Goal: Transaction & Acquisition: Purchase product/service

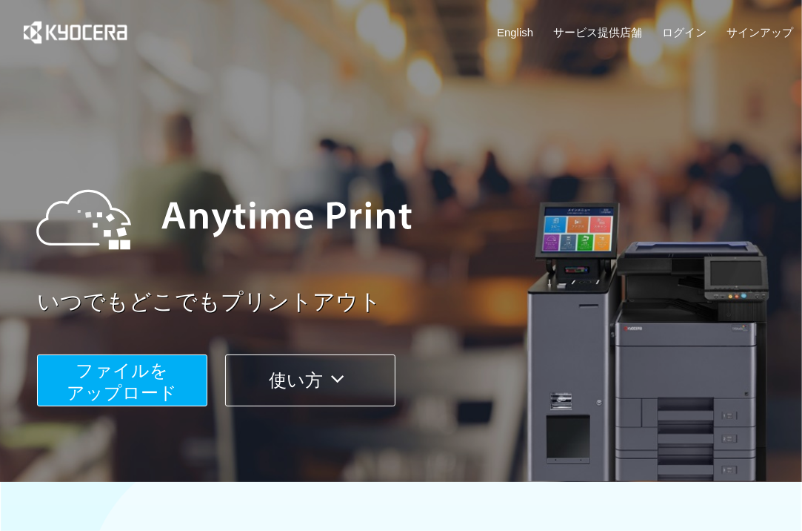
click at [164, 373] on span "ファイルを ​​アップロード" at bounding box center [122, 381] width 110 height 42
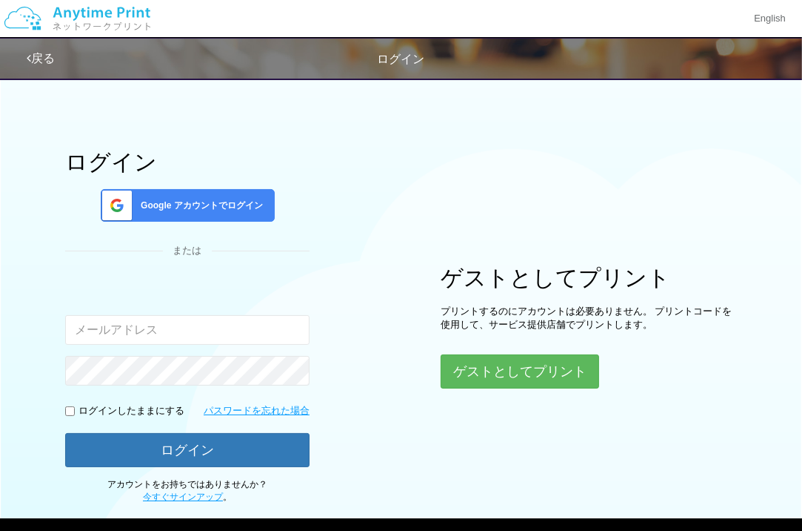
type input "yasunobuaoba24@khc.biglobe.ne.jp"
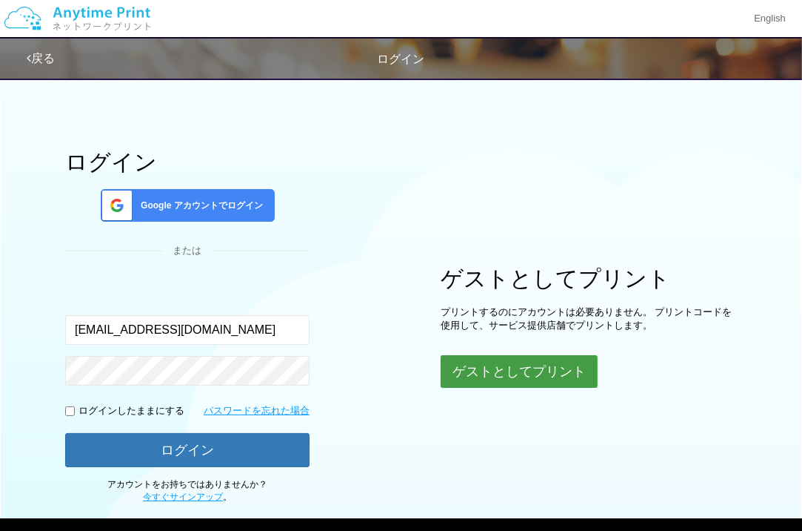
click at [478, 362] on button "ゲストとしてプリント" at bounding box center [519, 371] width 157 height 33
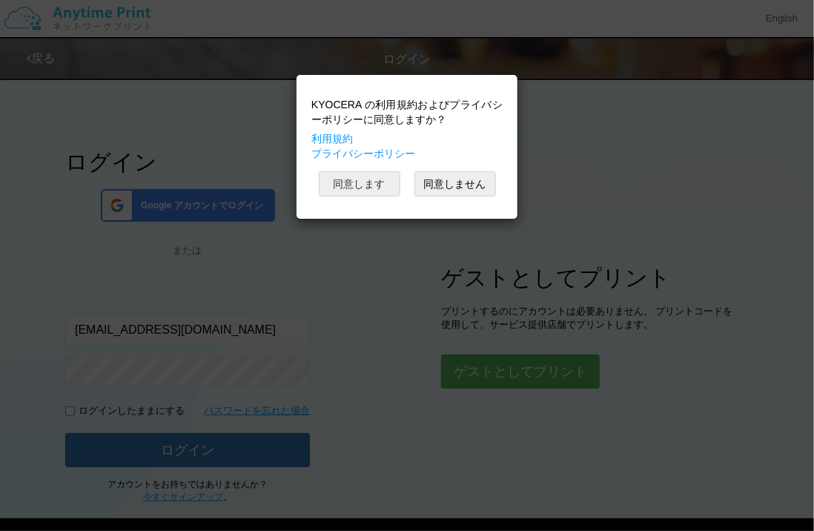
click at [373, 179] on button "同意します" at bounding box center [360, 183] width 82 height 25
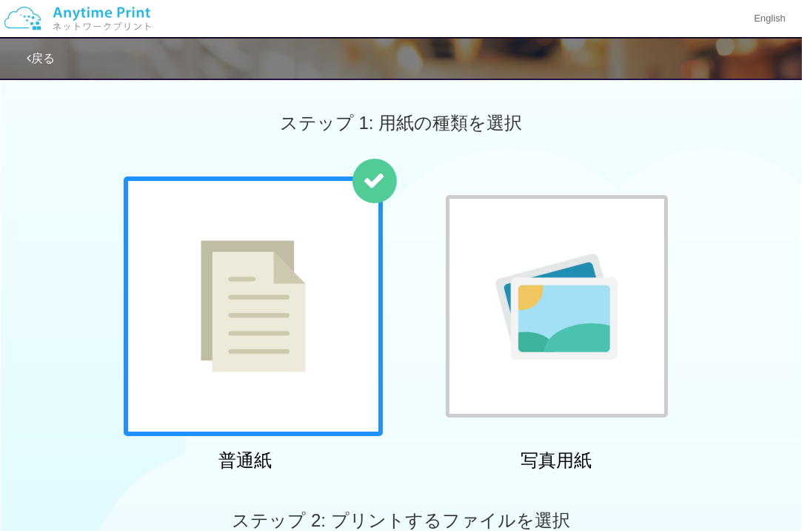
click at [564, 285] on img at bounding box center [557, 306] width 122 height 106
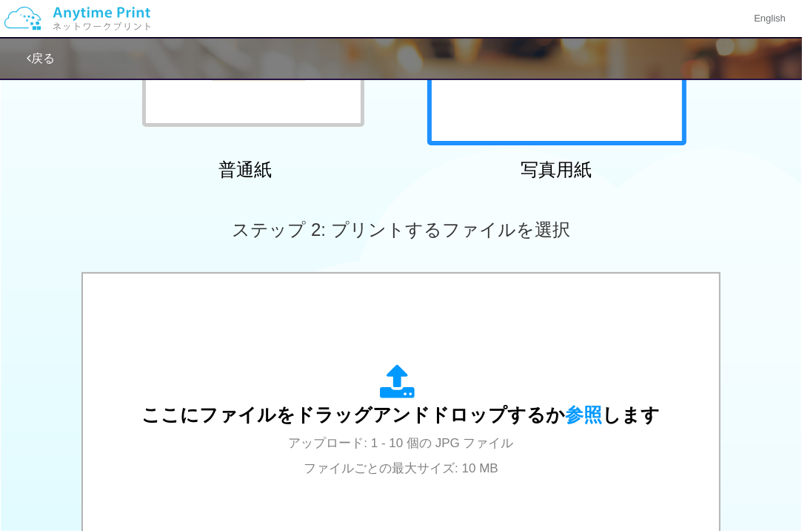
scroll to position [370, 0]
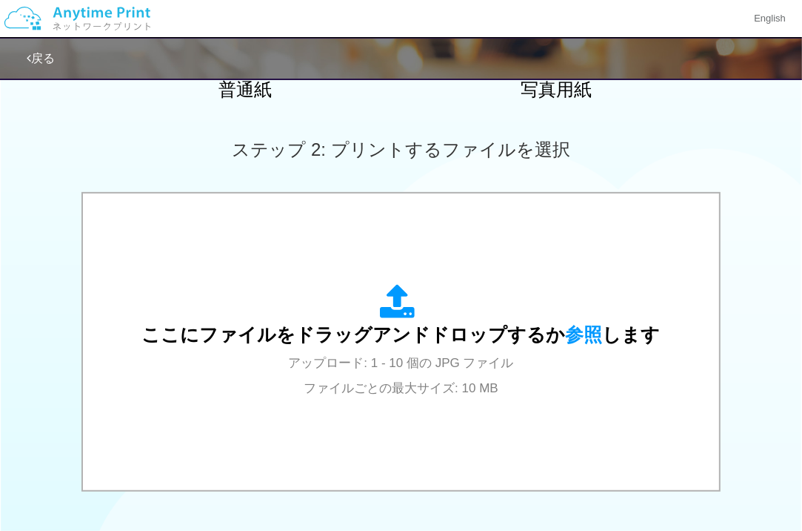
click at [510, 293] on div "ここにファイルをドラッグアンドドロップするか 参照 します アップロード: 1 - 10 個の JPG ファイル ファイルごとの最大サイズ: 10 MB" at bounding box center [401, 342] width 519 height 116
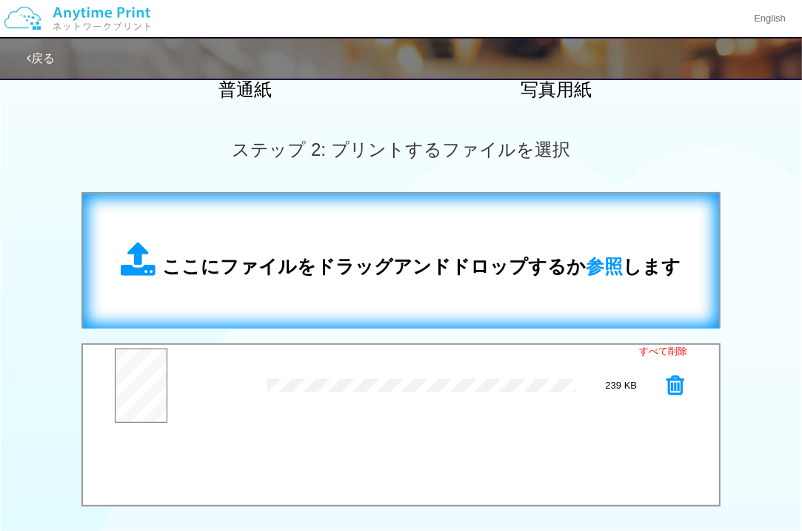
click at [398, 243] on div "ここにファイルをドラッグアンドドロップするか 参照 します" at bounding box center [402, 261] width 560 height 39
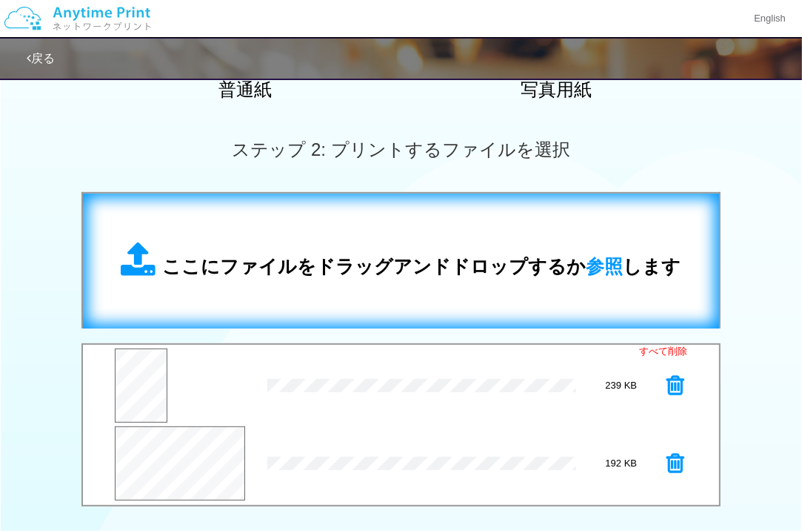
click at [436, 256] on span "ここにファイルをドラッグアンドドロップするか 参照 します" at bounding box center [422, 266] width 519 height 21
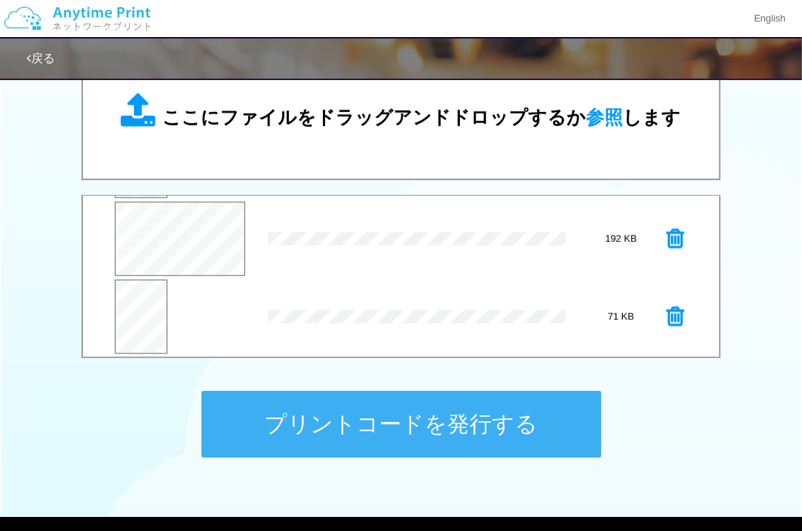
scroll to position [77, 0]
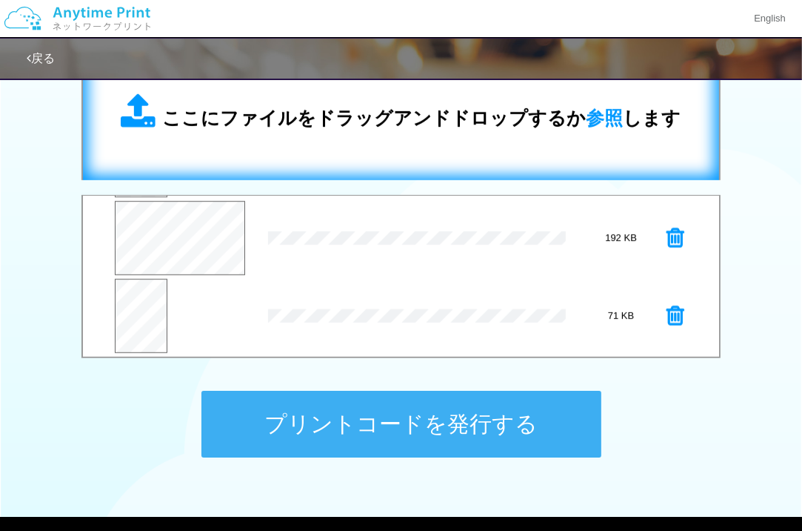
click at [379, 113] on span "ここにファイルをドラッグアンドドロップするか 参照 します" at bounding box center [422, 117] width 519 height 21
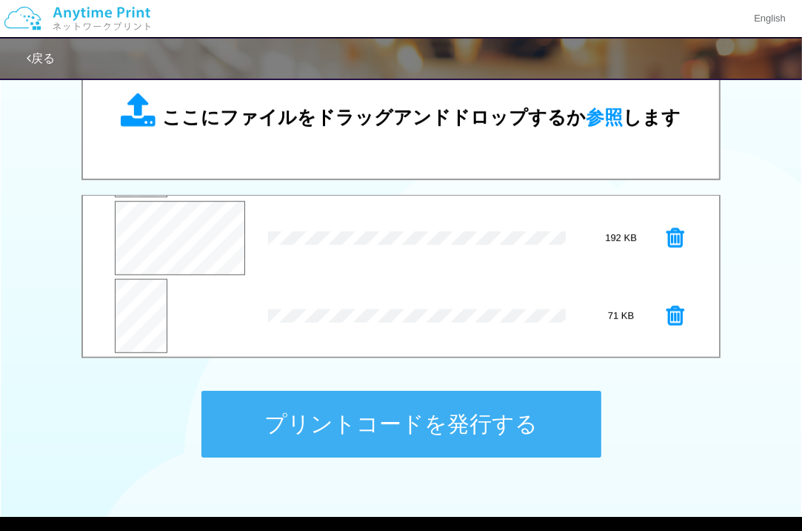
scroll to position [6, 0]
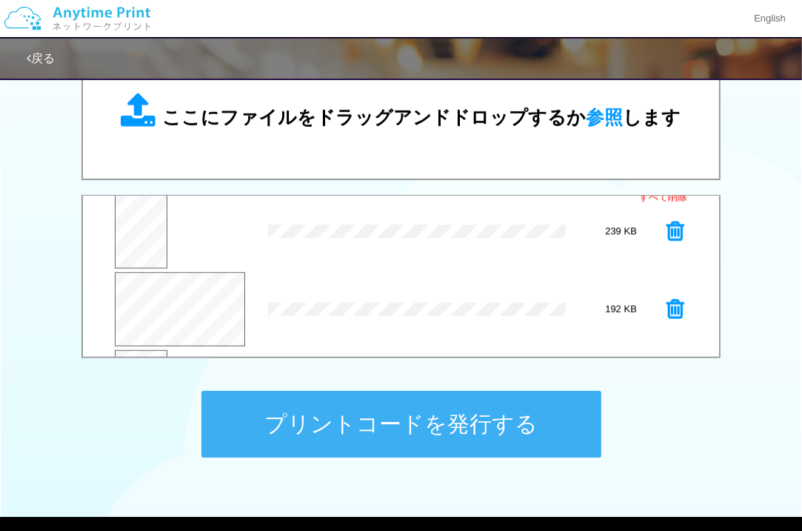
click at [667, 301] on icon at bounding box center [676, 309] width 18 height 22
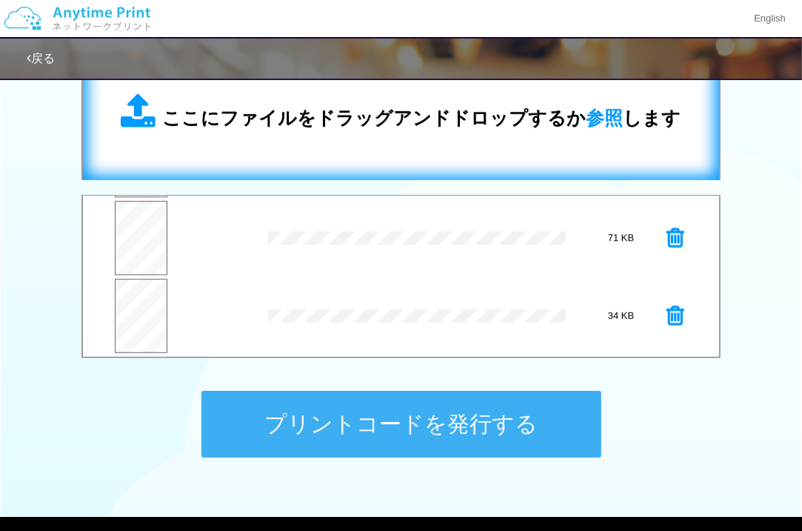
click at [261, 140] on div "ここにファイルをドラッグアンドドロップするか 参照 します" at bounding box center [401, 112] width 607 height 105
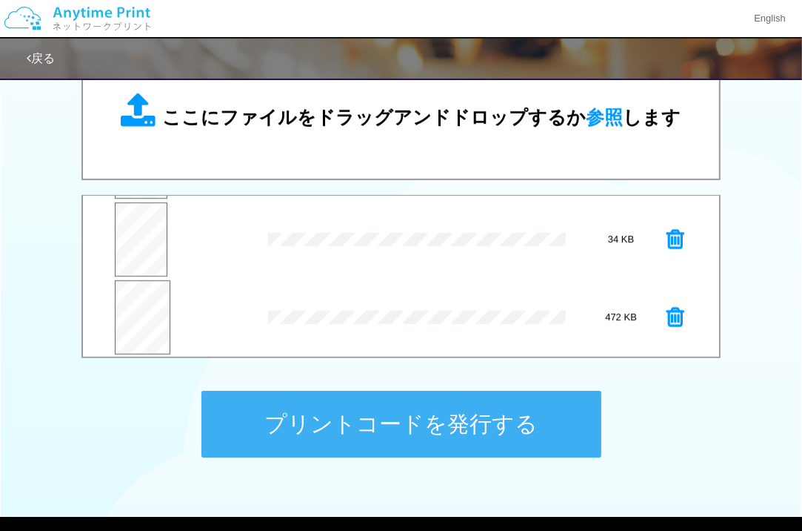
scroll to position [154, 0]
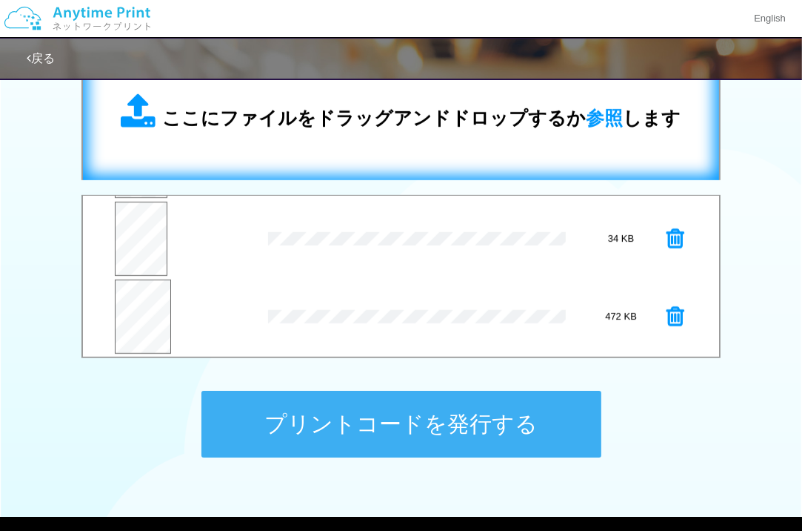
click at [402, 142] on div "ここにファイルをドラッグアンドドロップするか 参照 します" at bounding box center [401, 112] width 607 height 105
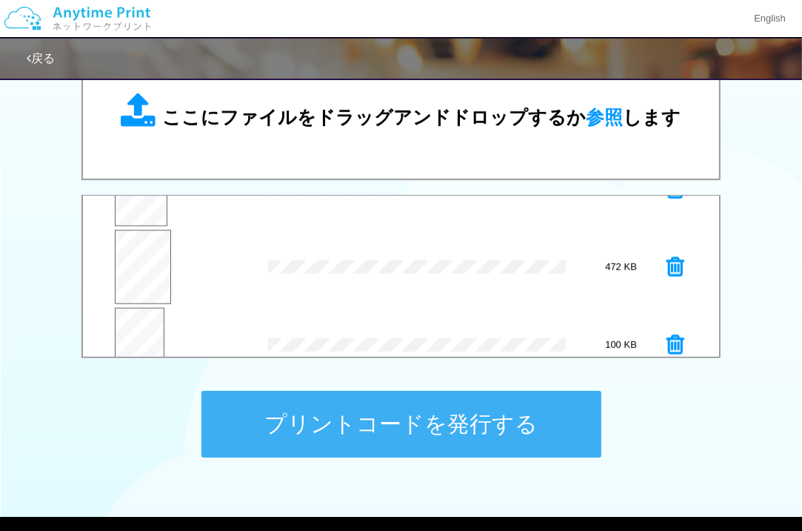
scroll to position [228, 0]
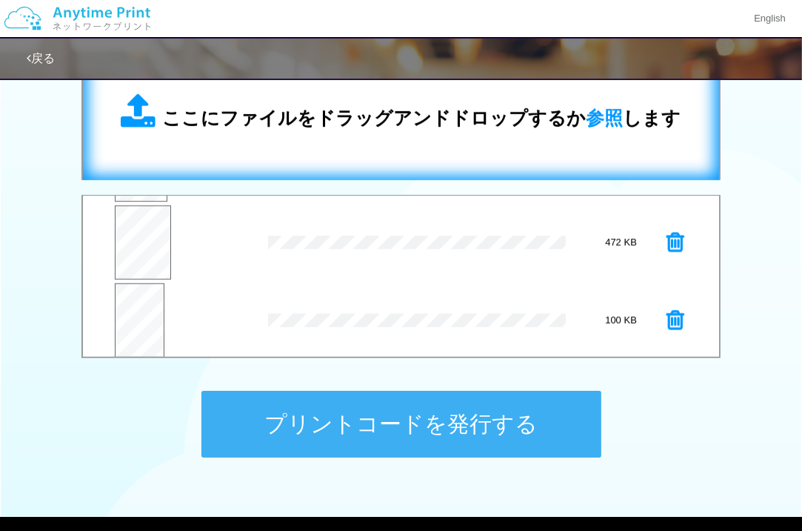
click at [389, 119] on span "ここにファイルをドラッグアンドドロップするか 参照 します" at bounding box center [422, 117] width 519 height 21
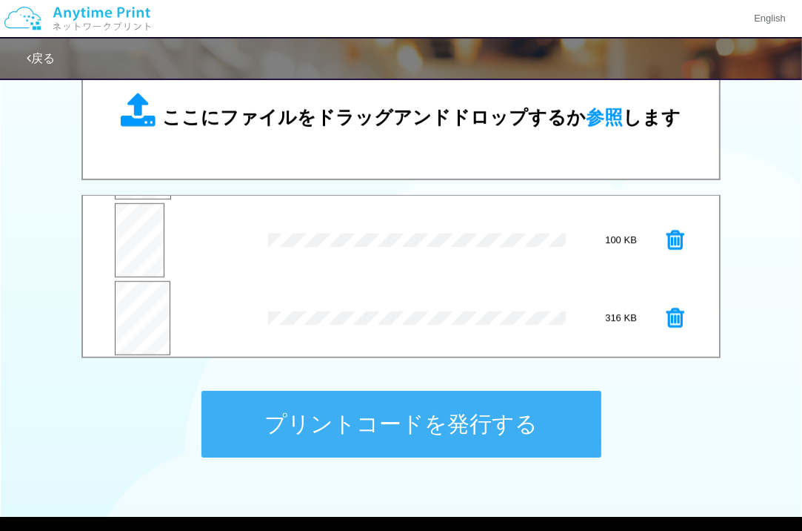
scroll to position [310, 0]
click at [139, 252] on button "プレビュー" at bounding box center [138, 247] width 50 height 34
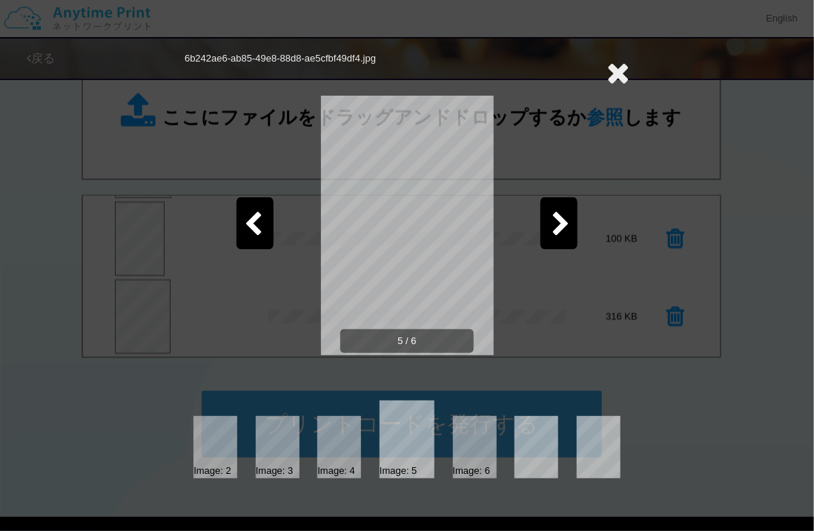
click at [559, 227] on icon at bounding box center [560, 225] width 19 height 26
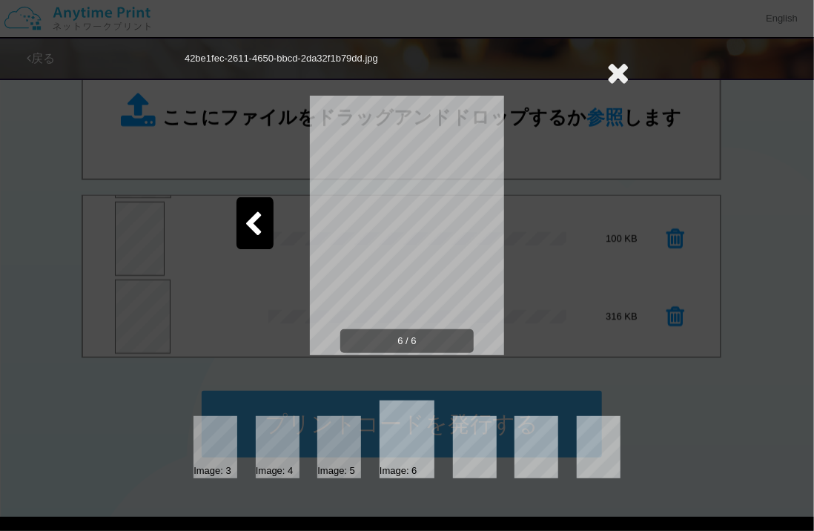
click at [260, 220] on icon at bounding box center [253, 225] width 19 height 26
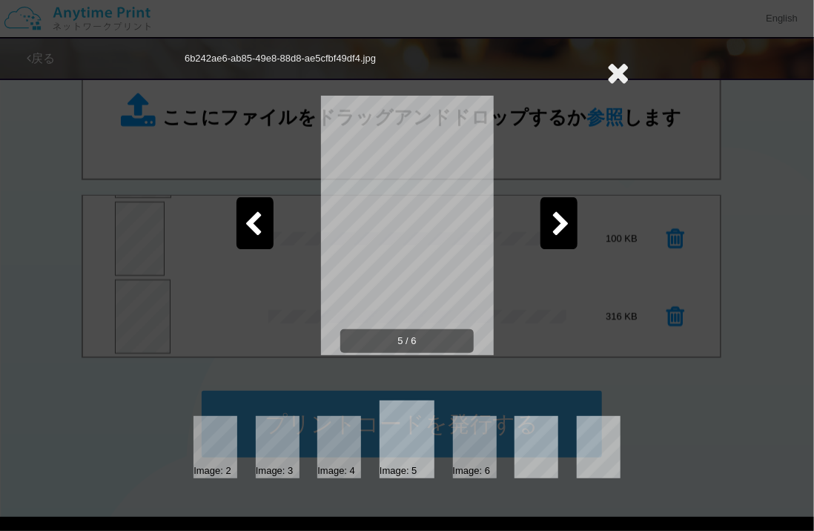
click at [260, 220] on icon at bounding box center [253, 225] width 19 height 26
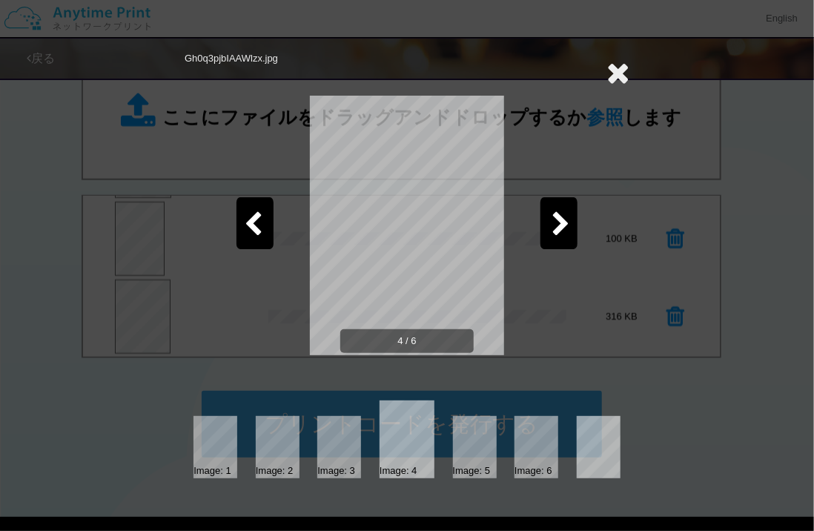
click at [260, 220] on icon at bounding box center [253, 225] width 19 height 26
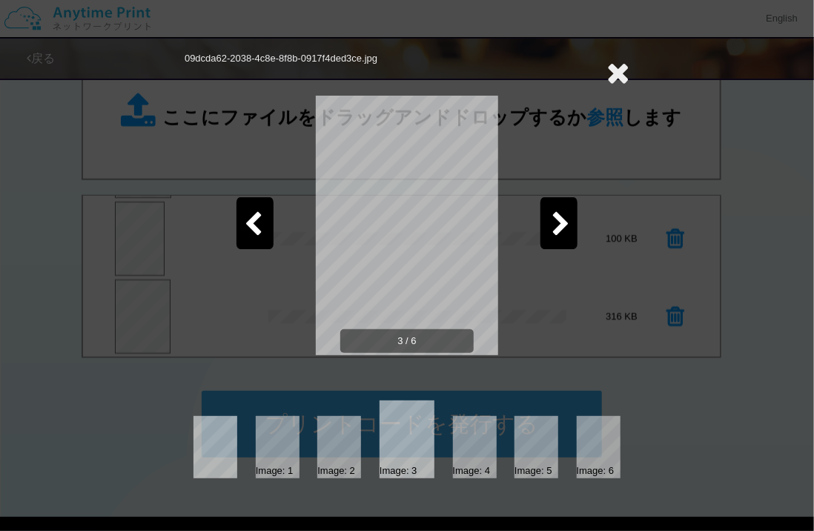
click at [260, 220] on icon at bounding box center [253, 225] width 19 height 26
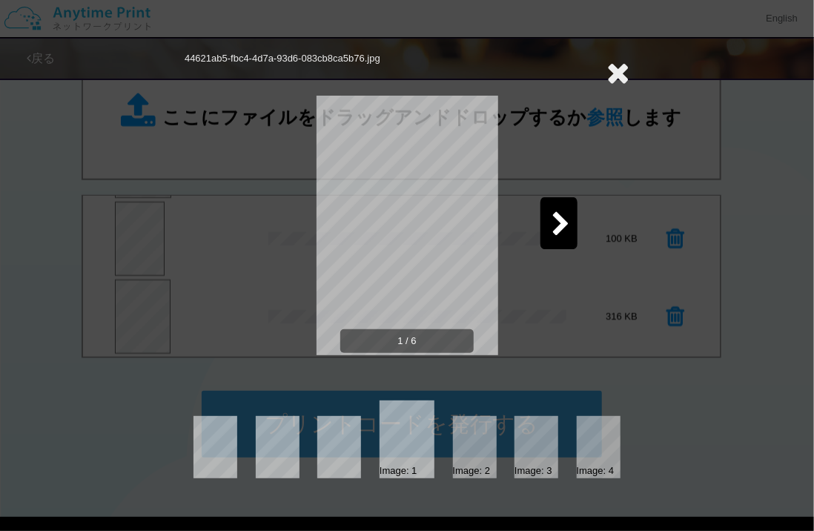
click at [565, 240] on div at bounding box center [558, 223] width 37 height 52
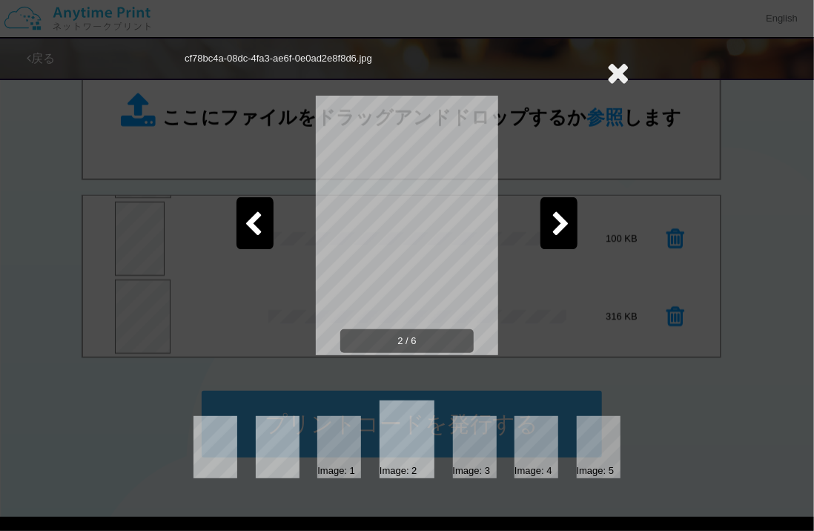
click at [565, 240] on div at bounding box center [558, 223] width 37 height 52
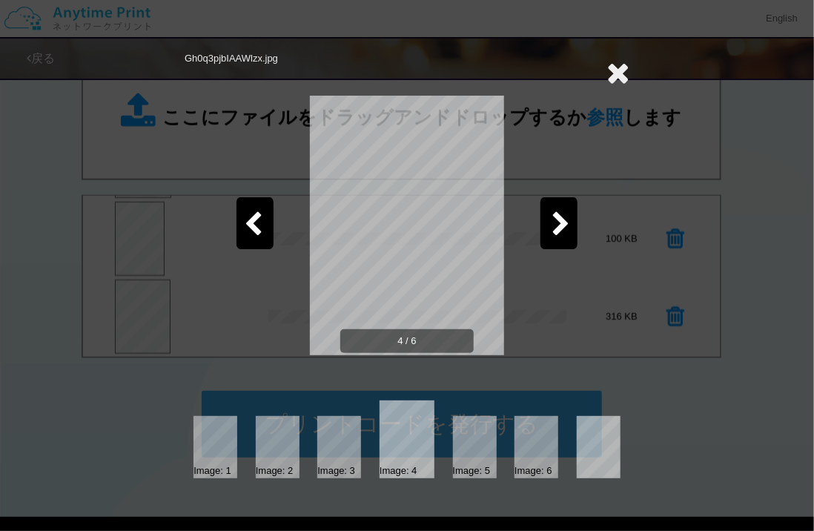
click at [565, 240] on div at bounding box center [558, 223] width 37 height 52
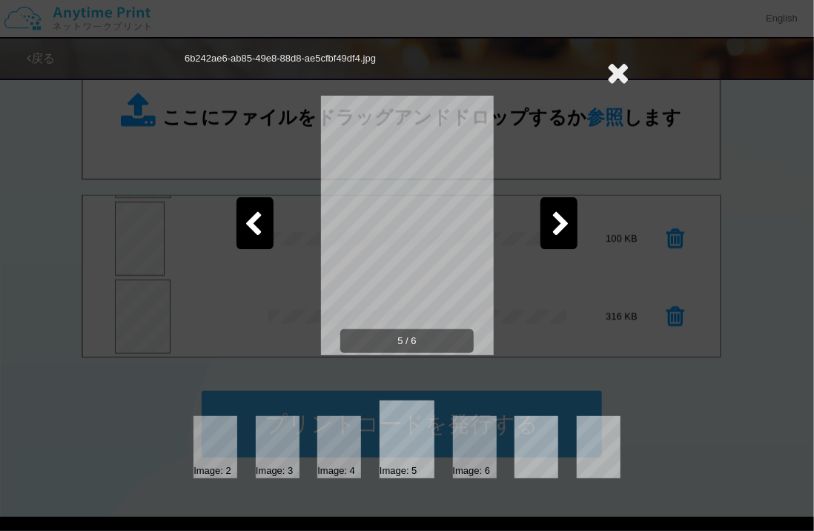
click at [565, 240] on div at bounding box center [558, 223] width 37 height 52
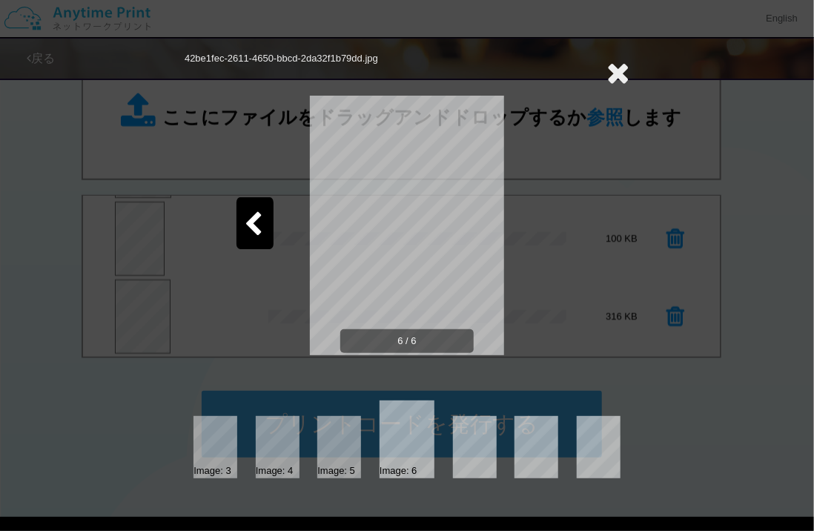
click at [618, 79] on icon at bounding box center [617, 73] width 23 height 30
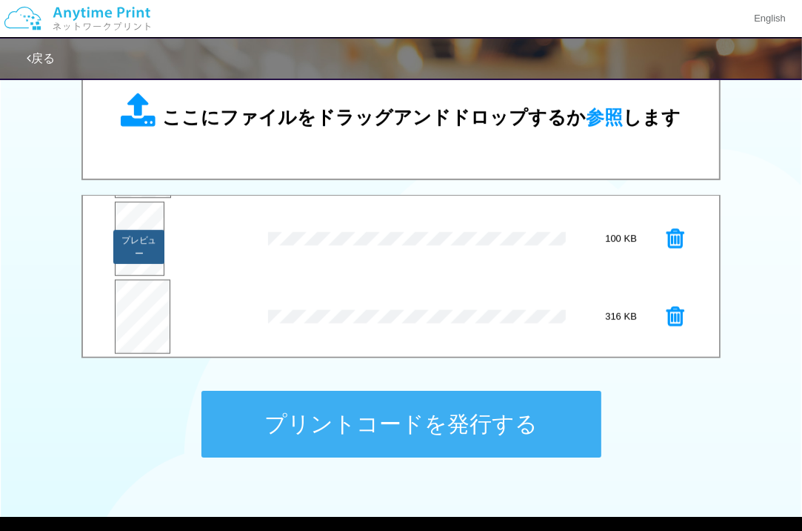
click at [140, 234] on button "プレビュー" at bounding box center [138, 247] width 50 height 34
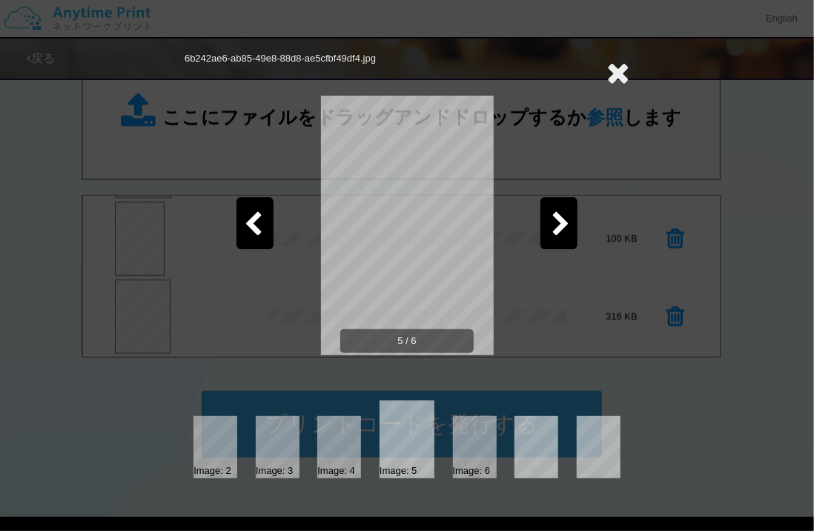
click at [571, 219] on div at bounding box center [558, 223] width 37 height 52
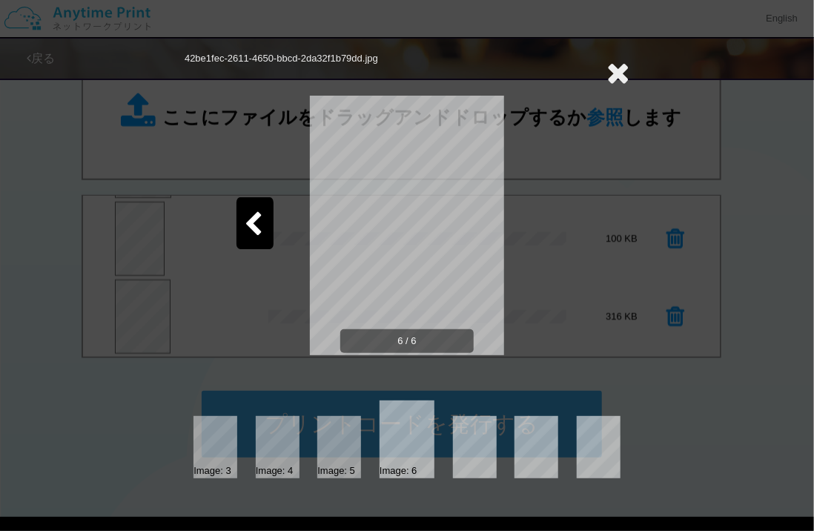
click at [616, 64] on icon at bounding box center [617, 73] width 23 height 30
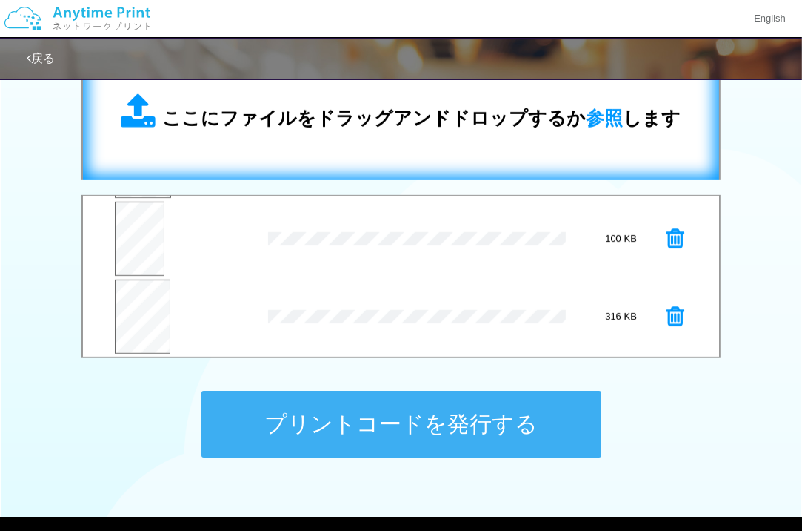
click at [465, 113] on span "ここにファイルをドラッグアンドドロップするか 参照 します" at bounding box center [422, 117] width 519 height 21
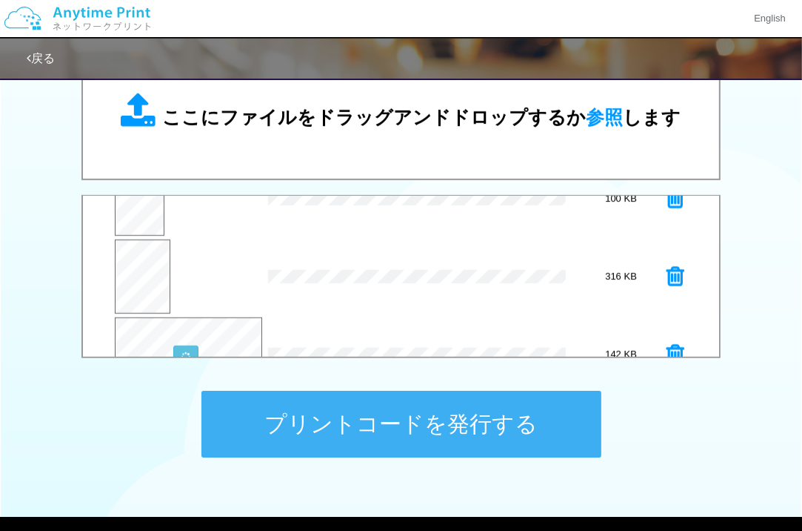
scroll to position [388, 0]
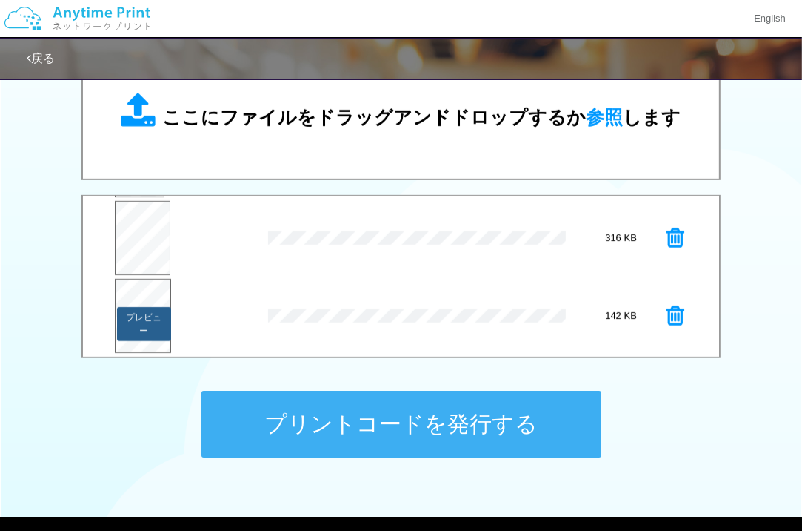
click at [144, 310] on button "プレビュー" at bounding box center [144, 324] width 54 height 34
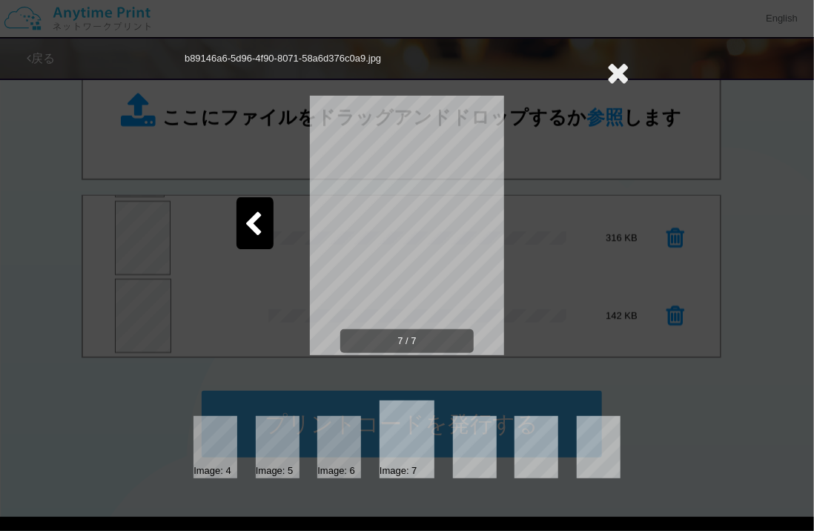
click at [260, 219] on icon at bounding box center [253, 225] width 19 height 26
click at [622, 68] on icon at bounding box center [617, 73] width 23 height 30
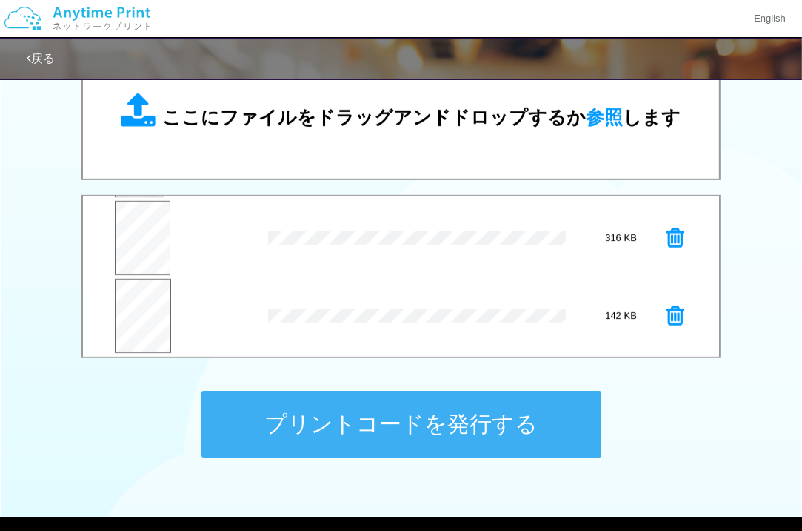
click at [669, 319] on icon at bounding box center [676, 316] width 18 height 22
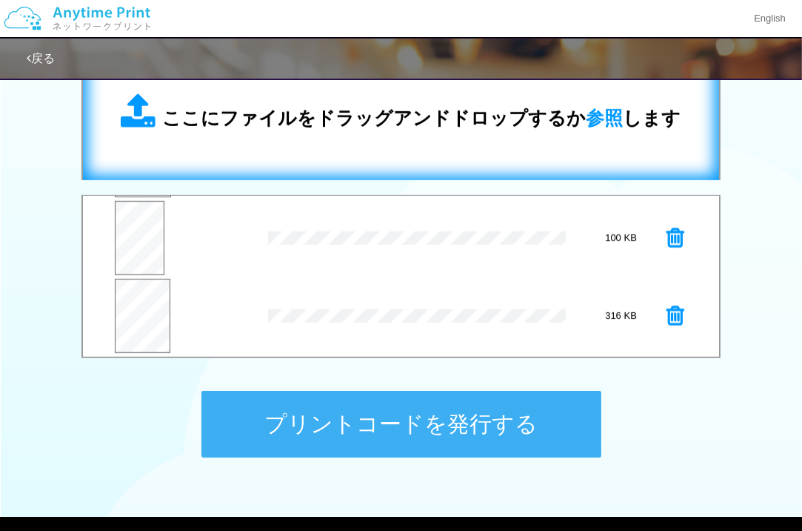
click at [516, 149] on div "ここにファイルをドラッグアンドドロップするか 参照 します" at bounding box center [401, 112] width 607 height 105
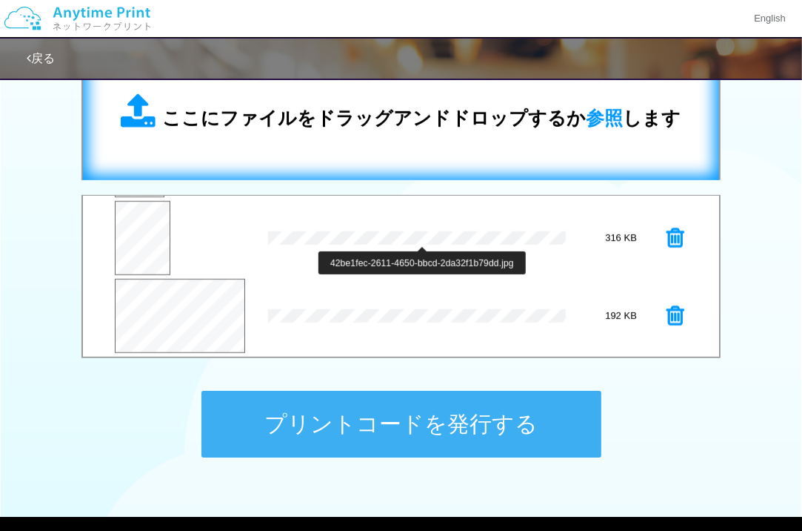
scroll to position [593, 0]
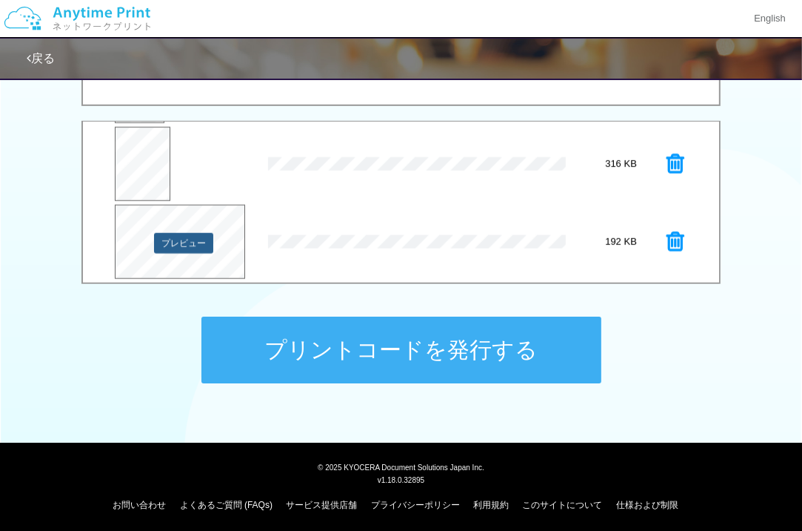
click at [193, 242] on button "プレビュー" at bounding box center [183, 243] width 59 height 21
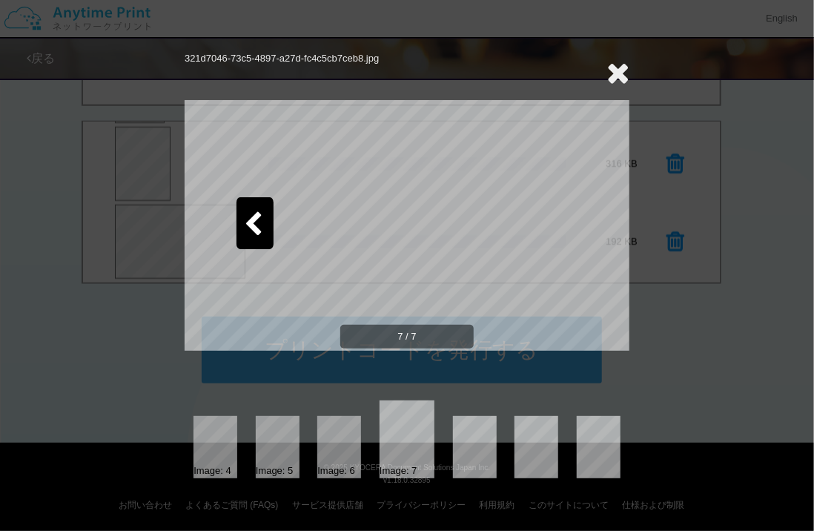
click at [618, 70] on icon at bounding box center [617, 73] width 23 height 30
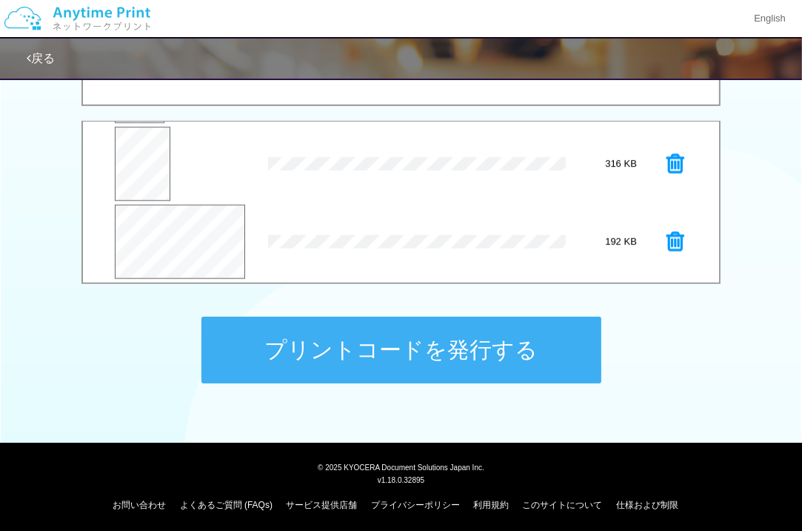
click at [667, 237] on icon at bounding box center [676, 241] width 18 height 22
click at [147, 238] on button "プレビュー" at bounding box center [142, 250] width 53 height 34
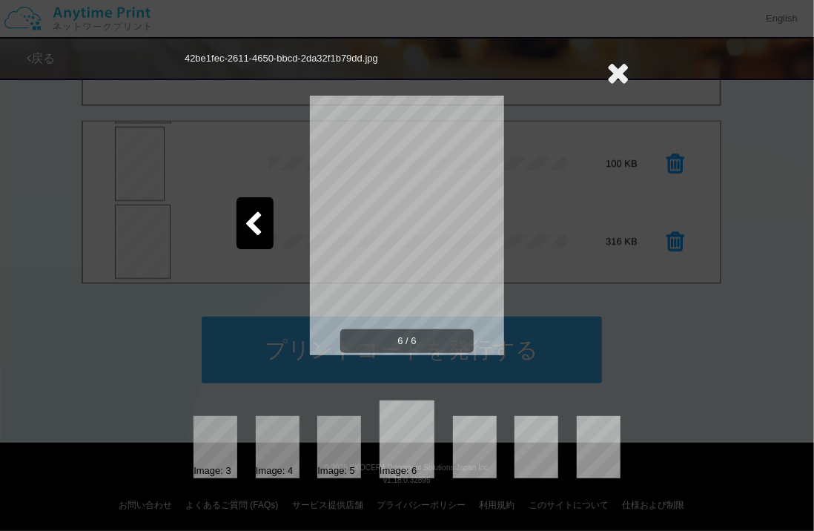
click at [608, 68] on icon at bounding box center [617, 73] width 23 height 30
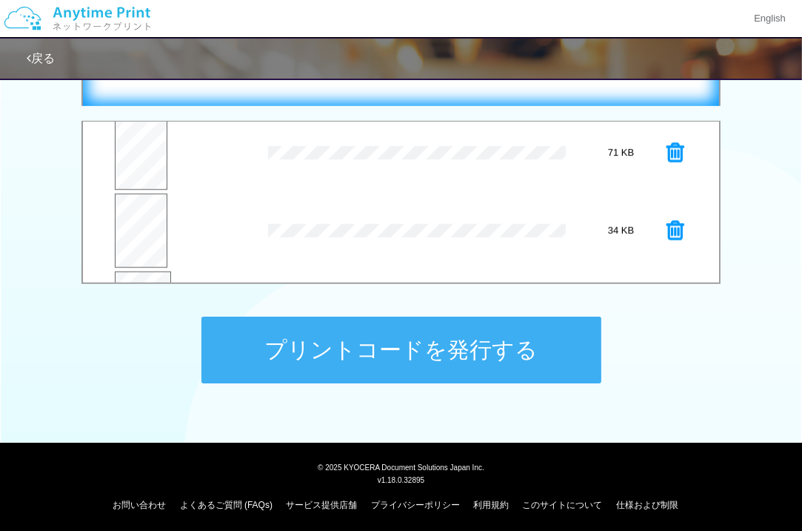
scroll to position [593, 0]
click at [385, 94] on div "ここにファイルをドラッグアンドドロップするか 参照 します" at bounding box center [401, 38] width 639 height 136
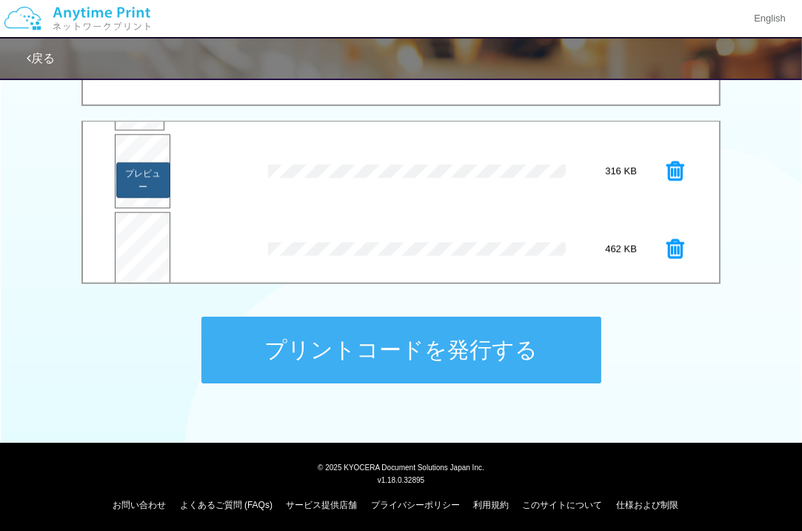
scroll to position [388, 0]
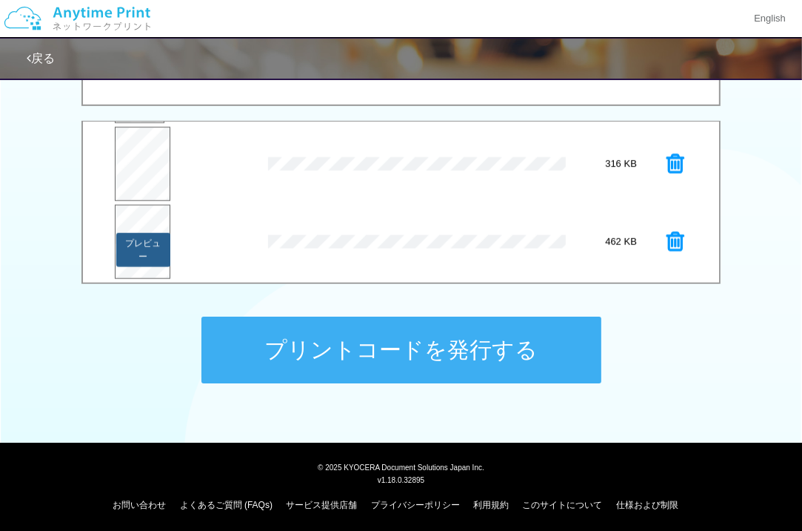
click at [142, 237] on button "プレビュー" at bounding box center [142, 250] width 53 height 34
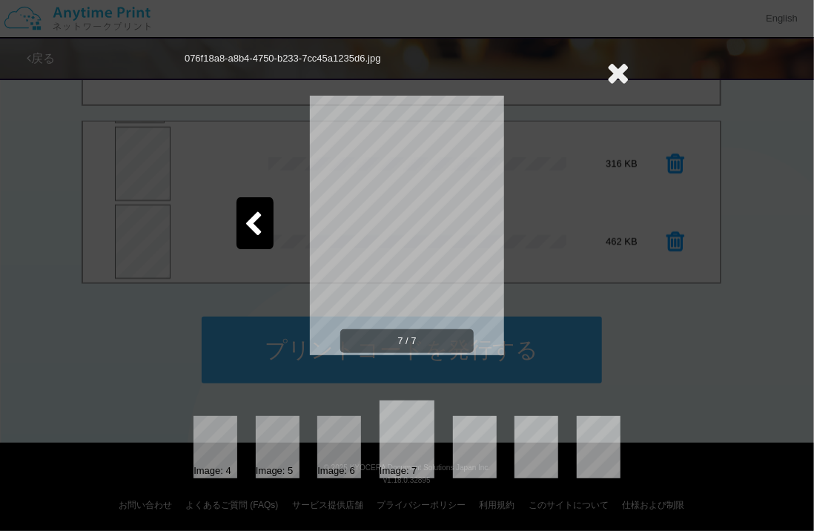
click at [250, 210] on div at bounding box center [254, 223] width 37 height 52
click at [560, 207] on div at bounding box center [558, 223] width 37 height 52
click at [616, 68] on icon at bounding box center [617, 73] width 23 height 30
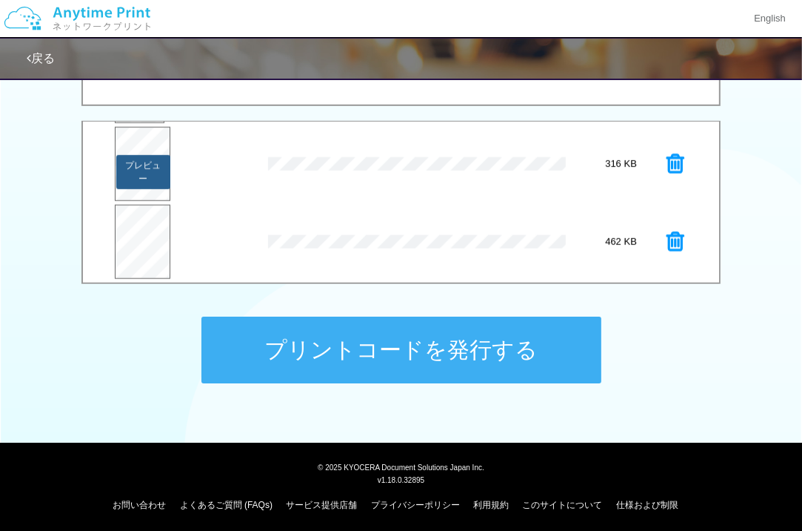
click at [160, 171] on button "プレビュー" at bounding box center [142, 172] width 53 height 34
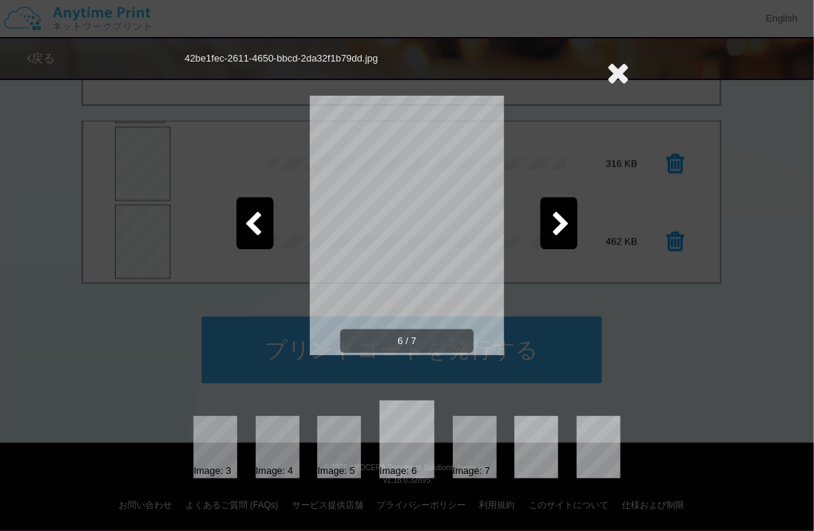
click at [560, 224] on icon at bounding box center [560, 225] width 19 height 26
click at [620, 75] on icon at bounding box center [617, 73] width 23 height 30
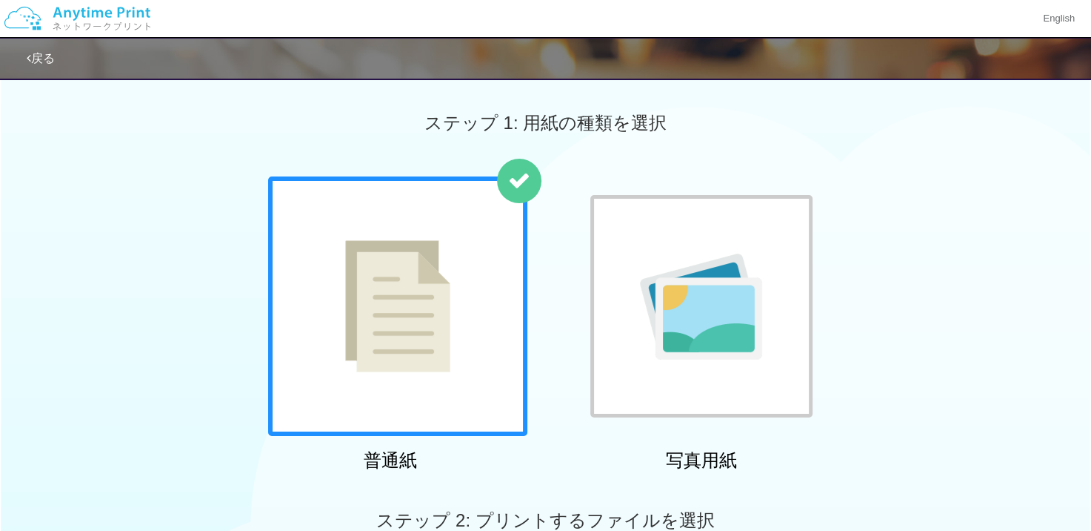
click at [694, 217] on div at bounding box center [702, 306] width 222 height 222
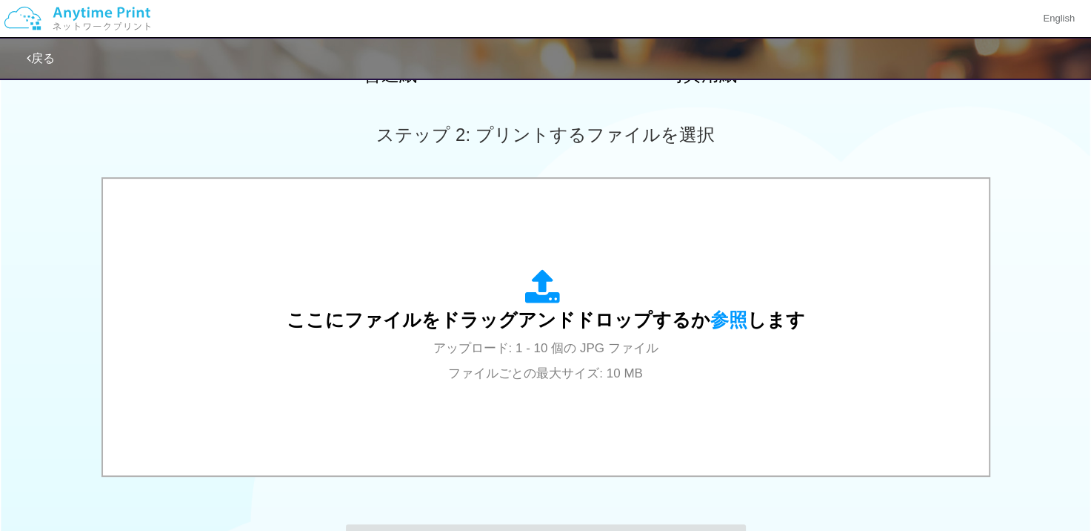
scroll to position [519, 0]
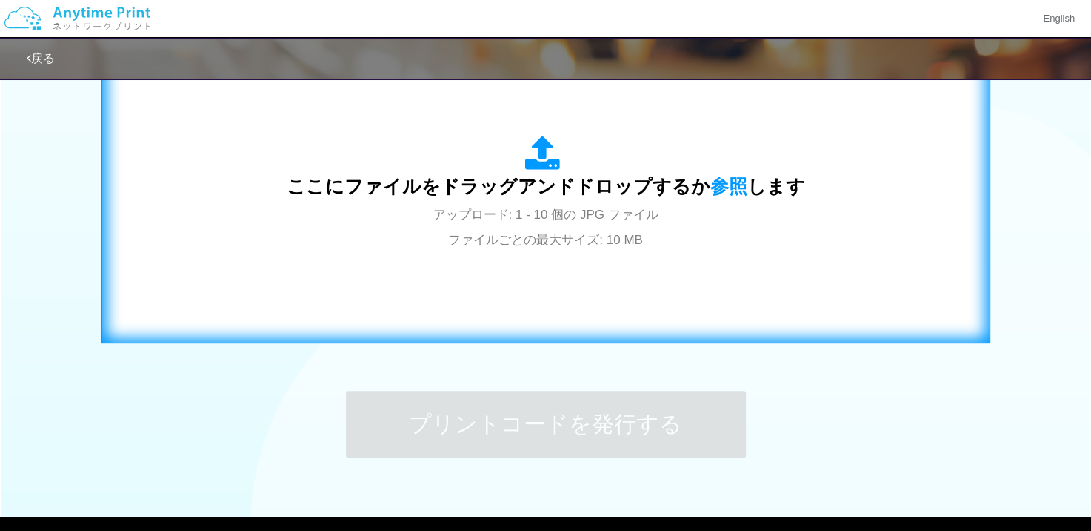
click at [664, 215] on div "ここにファイルをドラッグアンドドロップするか 参照 します アップロード: 1 - 10 個の JPG ファイル ファイルごとの最大サイズ: 10 MB" at bounding box center [546, 194] width 519 height 116
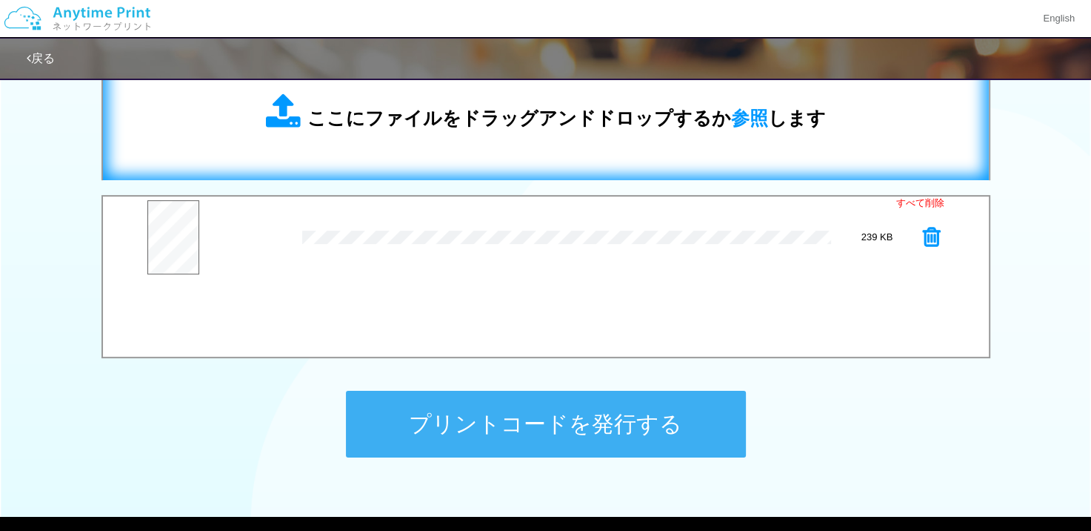
click at [506, 136] on div "ここにファイルをドラッグアンドドロップするか 参照 します" at bounding box center [546, 112] width 857 height 105
click at [503, 158] on div "ここにファイルをドラッグアンドドロップするか 参照 します" at bounding box center [546, 112] width 857 height 105
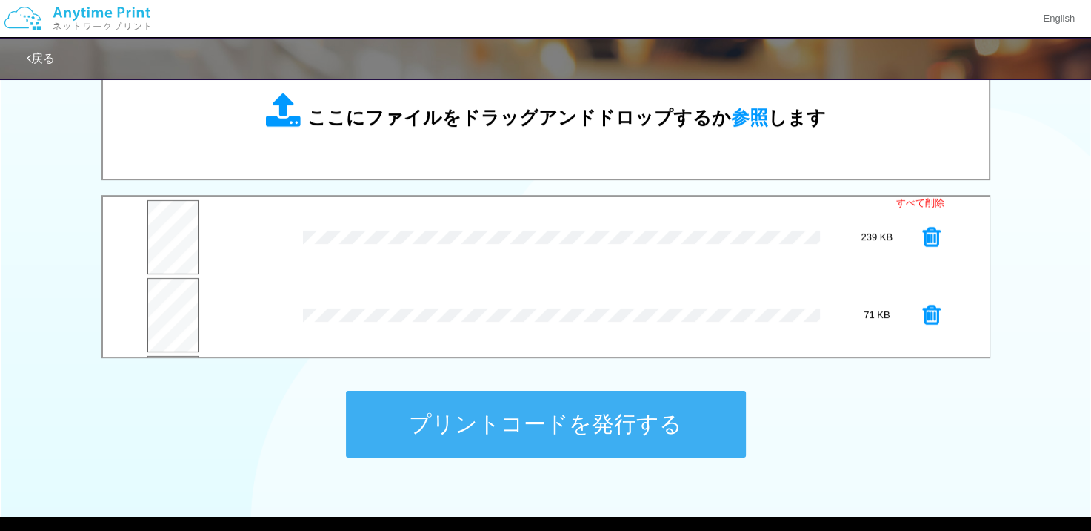
scroll to position [74, 0]
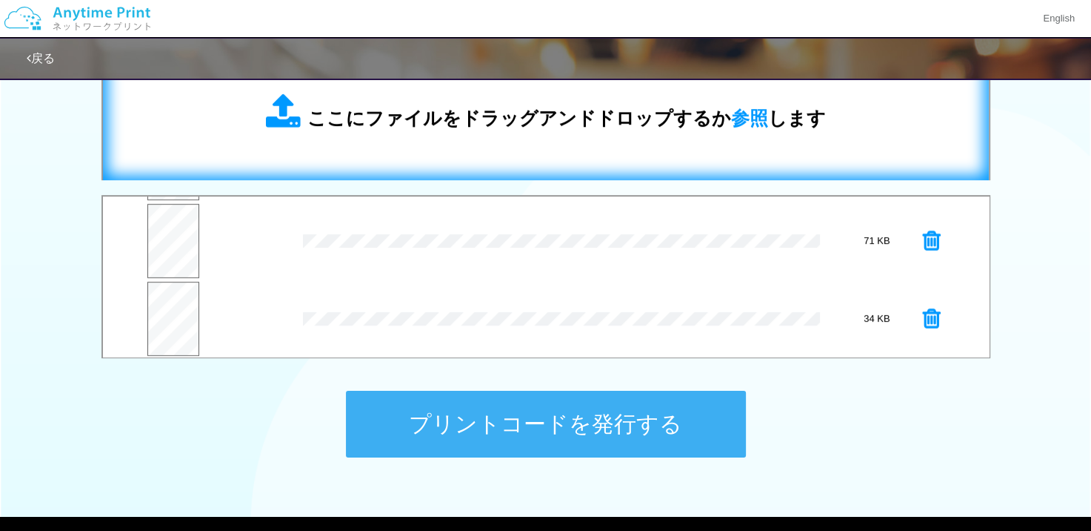
click at [394, 156] on div "ここにファイルをドラッグアンドドロップするか 参照 します" at bounding box center [546, 112] width 857 height 105
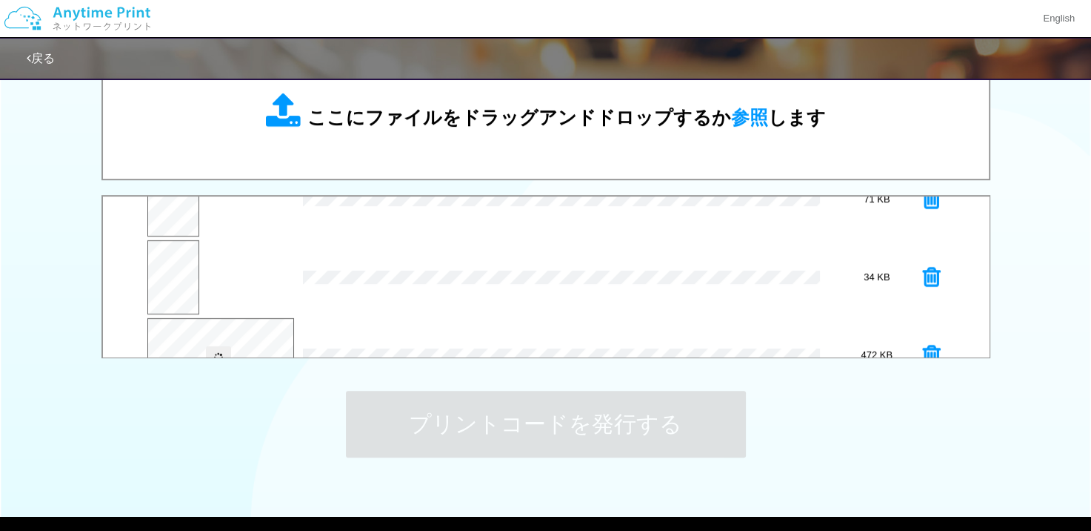
scroll to position [154, 0]
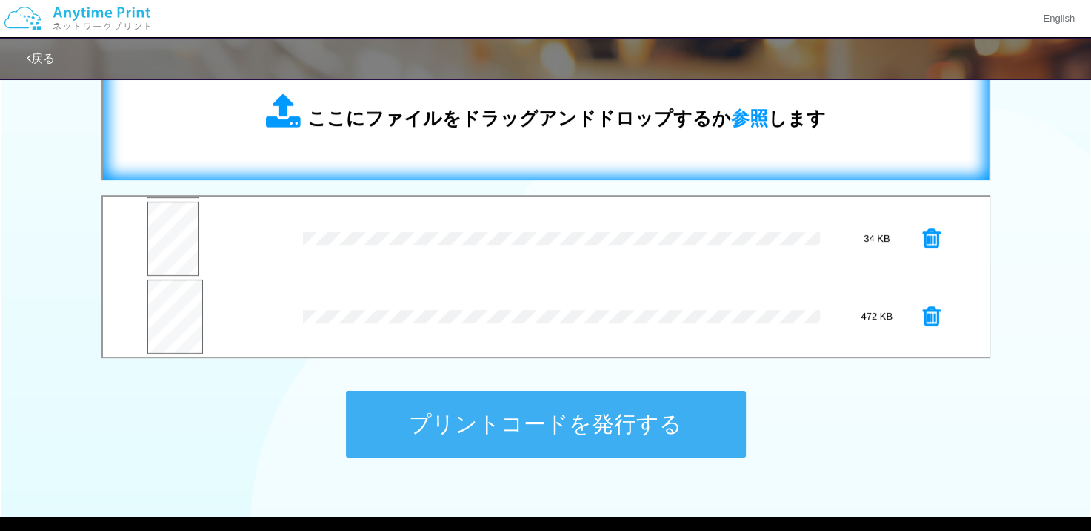
click at [474, 116] on span "ここにファイルをドラッグアンドドロップするか 参照 します" at bounding box center [567, 117] width 519 height 21
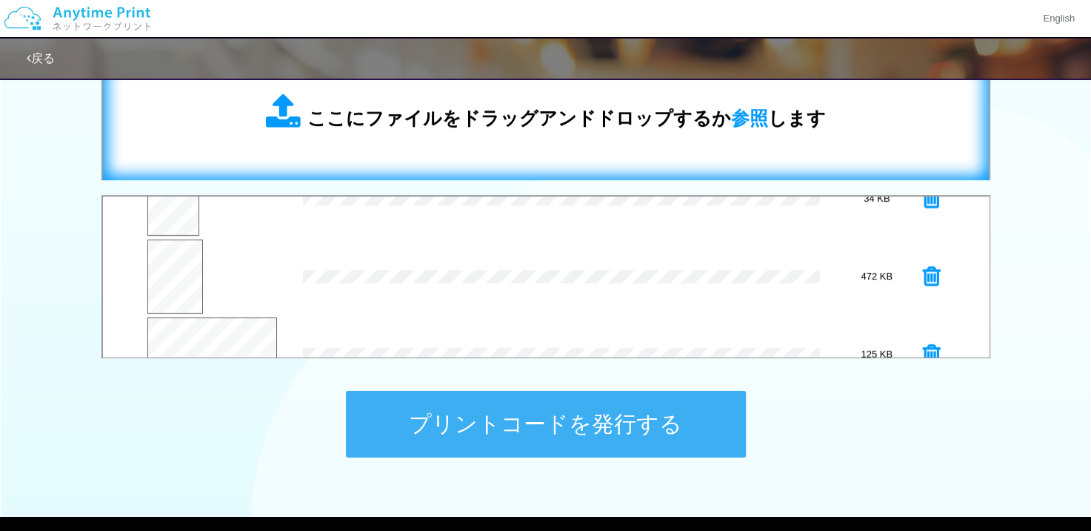
scroll to position [232, 0]
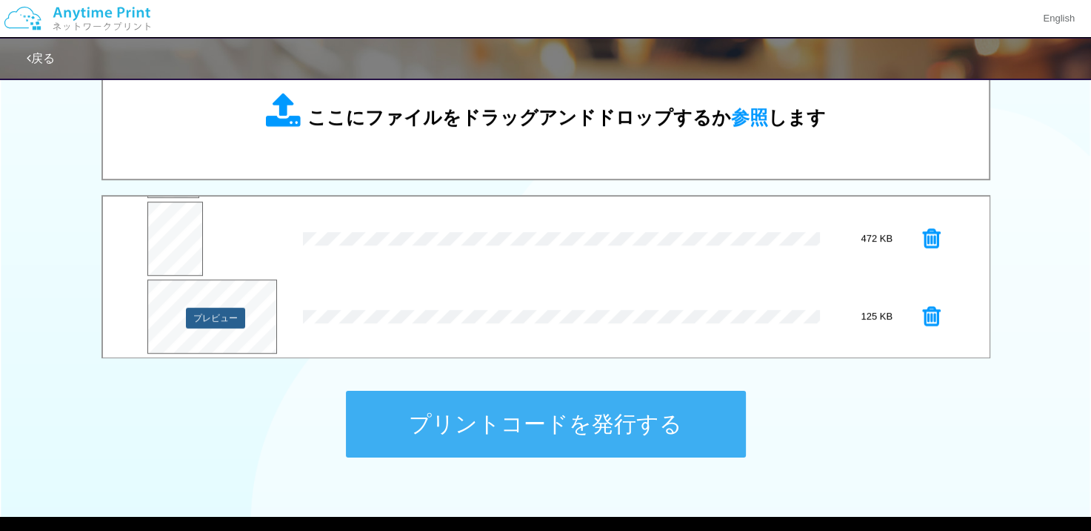
click at [229, 310] on button "プレビュー" at bounding box center [215, 318] width 59 height 21
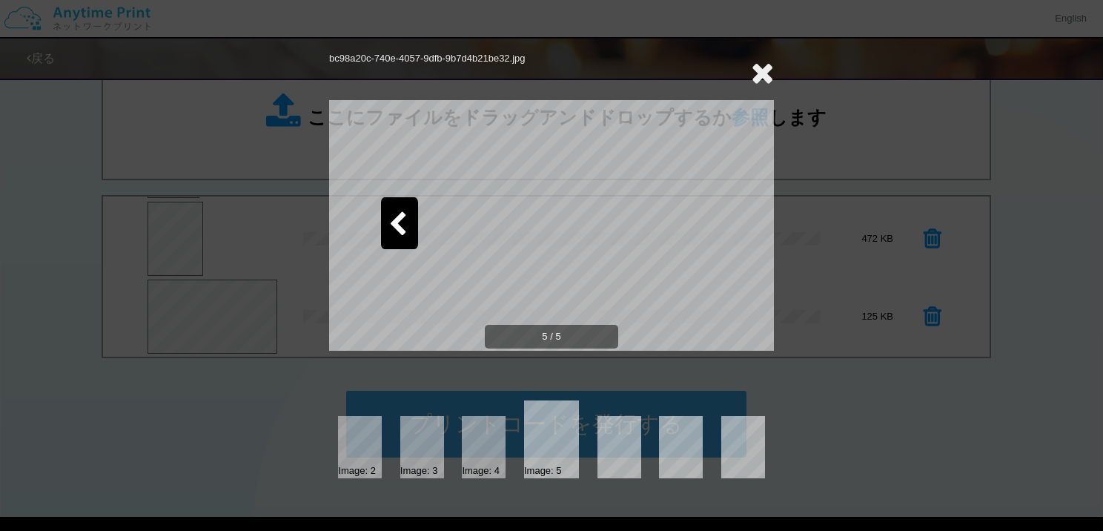
click at [768, 70] on icon at bounding box center [762, 73] width 23 height 30
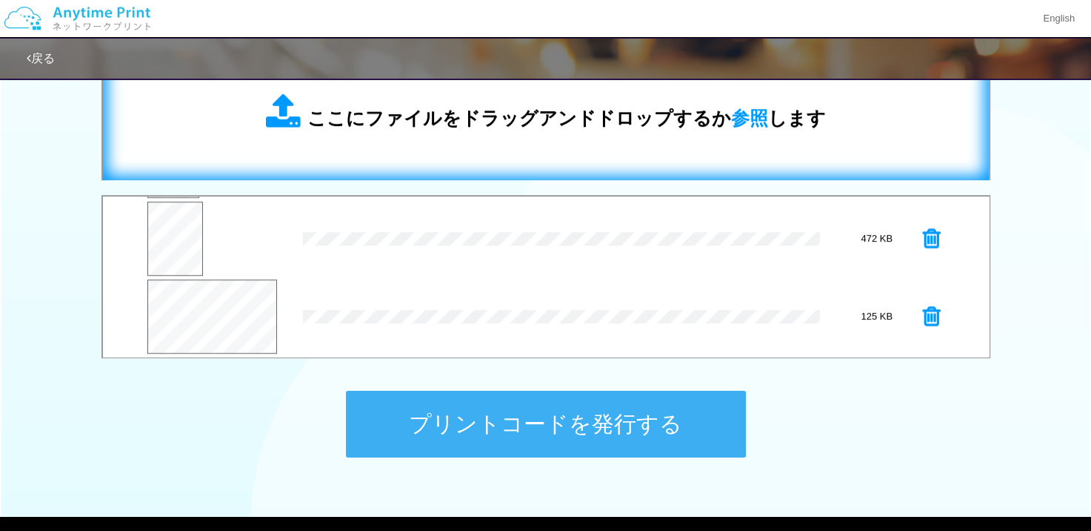
click at [522, 151] on div "ここにファイルをドラッグアンドドロップするか 参照 します" at bounding box center [546, 112] width 857 height 105
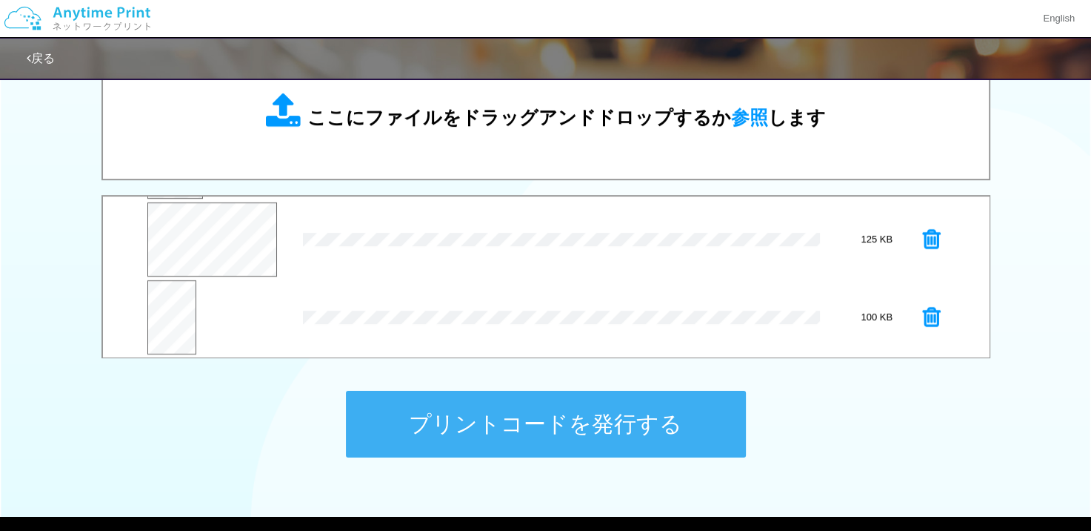
scroll to position [310, 0]
click at [163, 316] on button "プレビュー" at bounding box center [171, 325] width 50 height 34
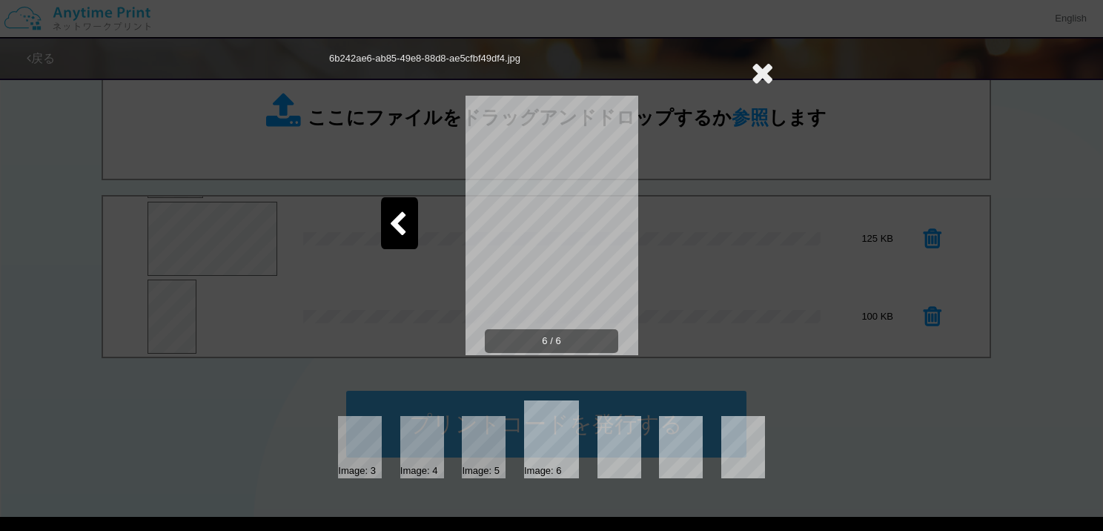
click at [404, 222] on icon at bounding box center [397, 225] width 19 height 26
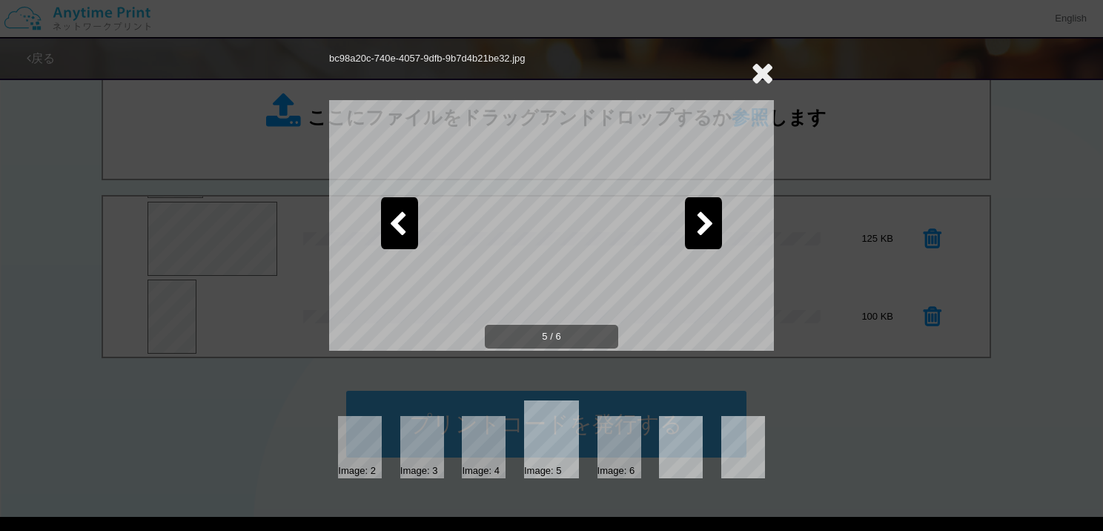
click at [759, 64] on icon at bounding box center [762, 73] width 23 height 30
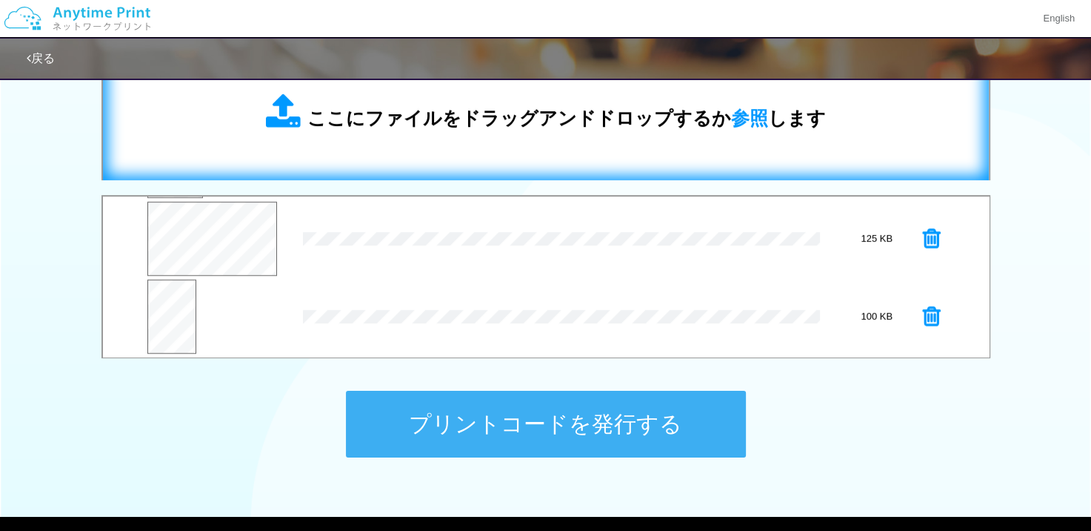
click at [540, 122] on span "ここにファイルをドラッグアンドドロップするか 参照 します" at bounding box center [567, 117] width 519 height 21
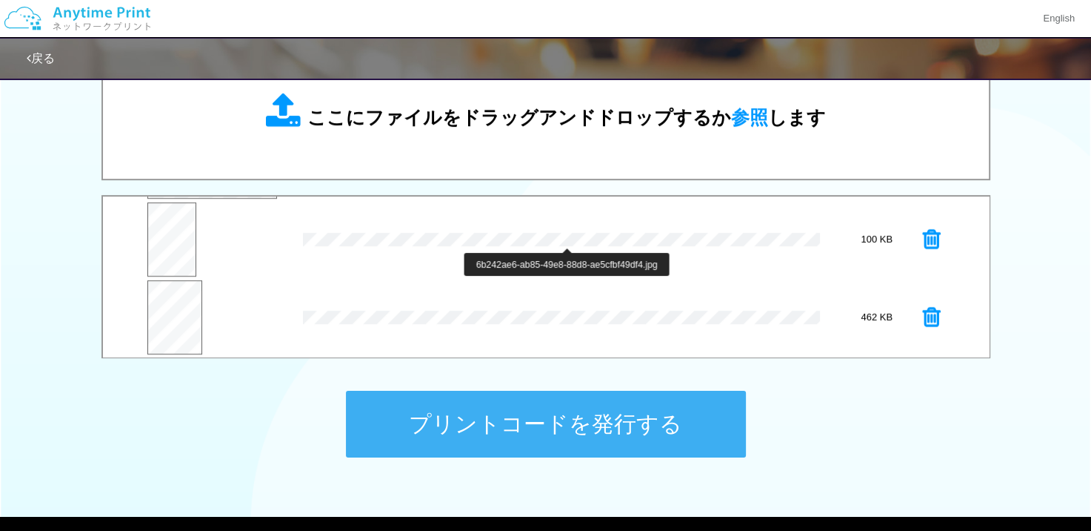
scroll to position [388, 0]
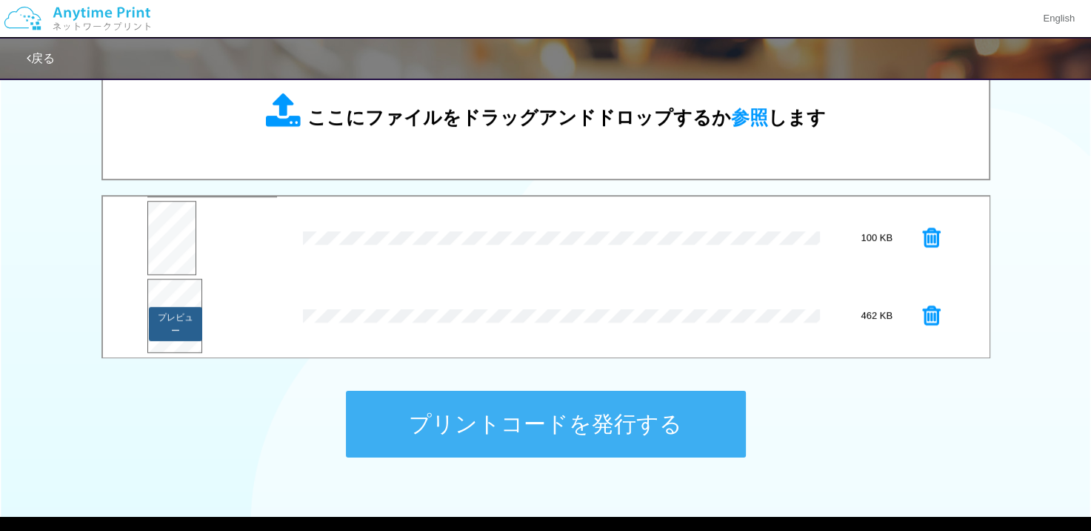
click at [171, 319] on button "プレビュー" at bounding box center [175, 324] width 53 height 34
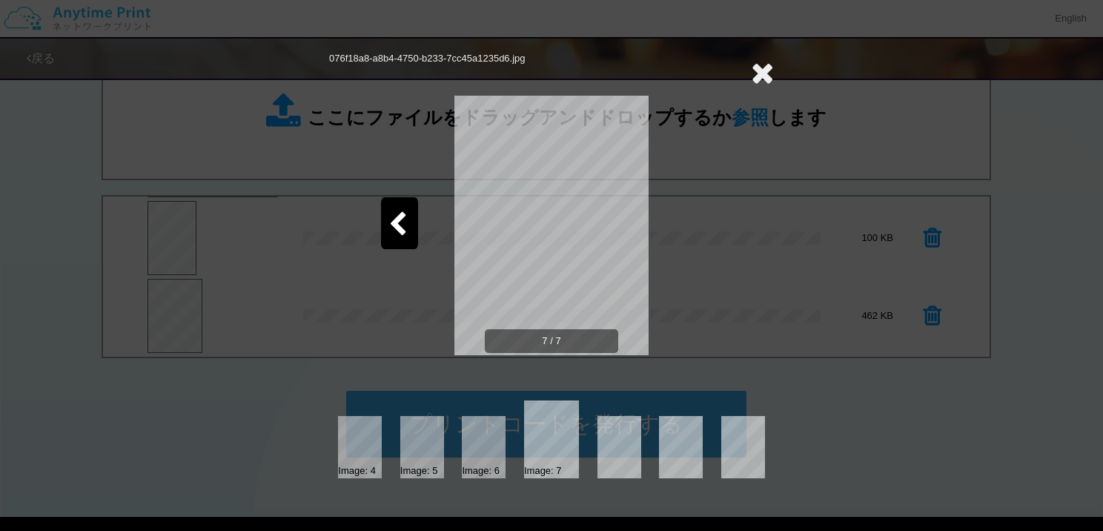
click at [754, 70] on icon at bounding box center [762, 73] width 23 height 30
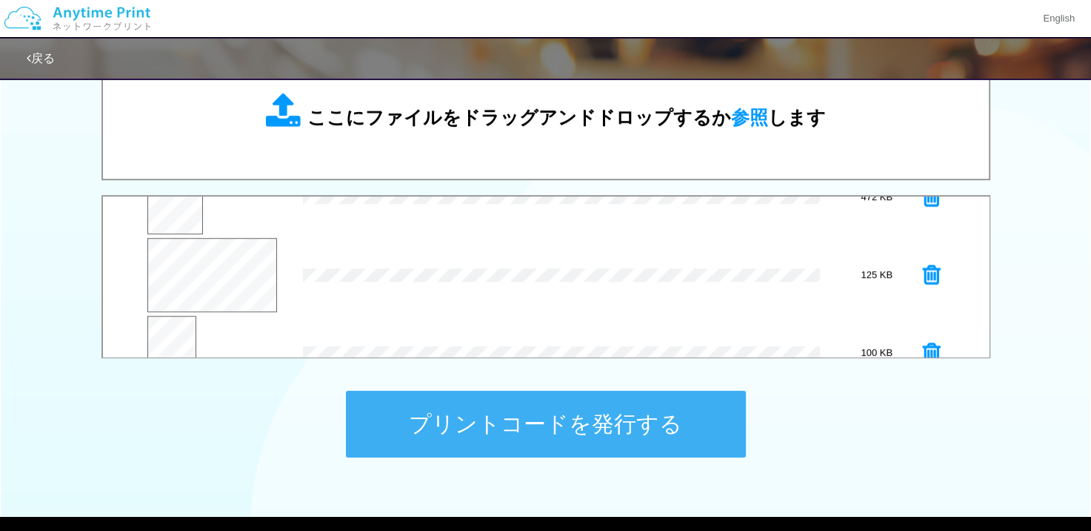
scroll to position [240, 0]
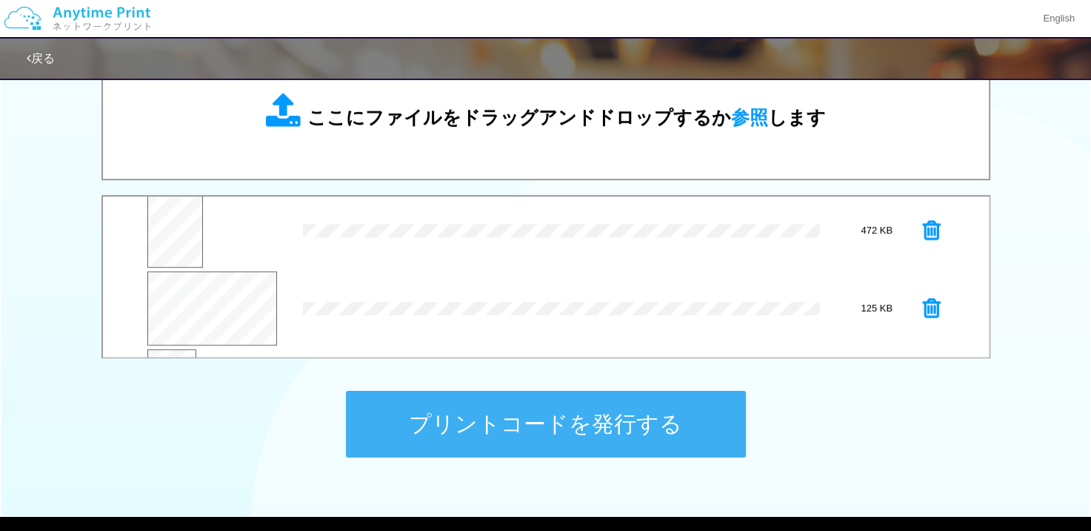
click at [923, 309] on icon at bounding box center [932, 308] width 18 height 22
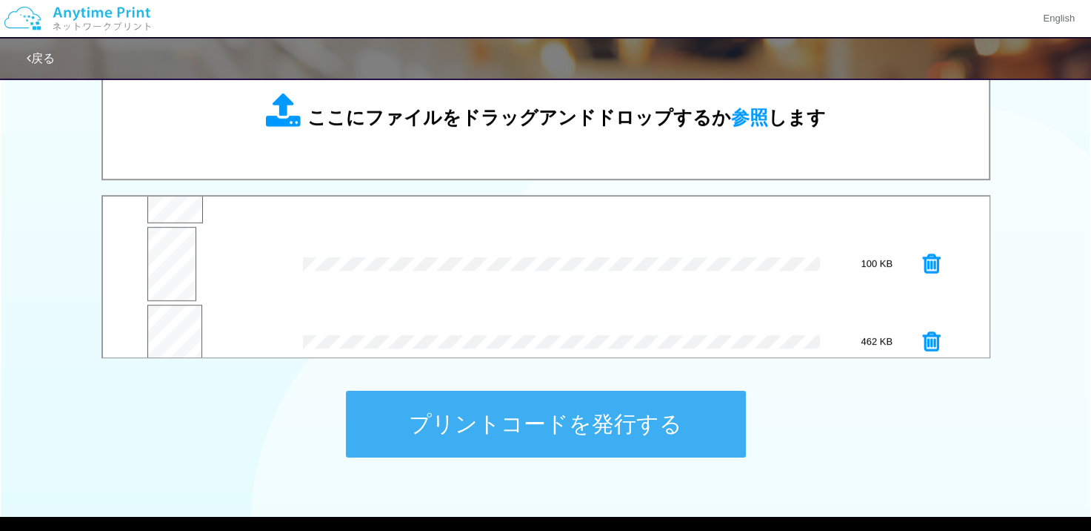
scroll to position [310, 0]
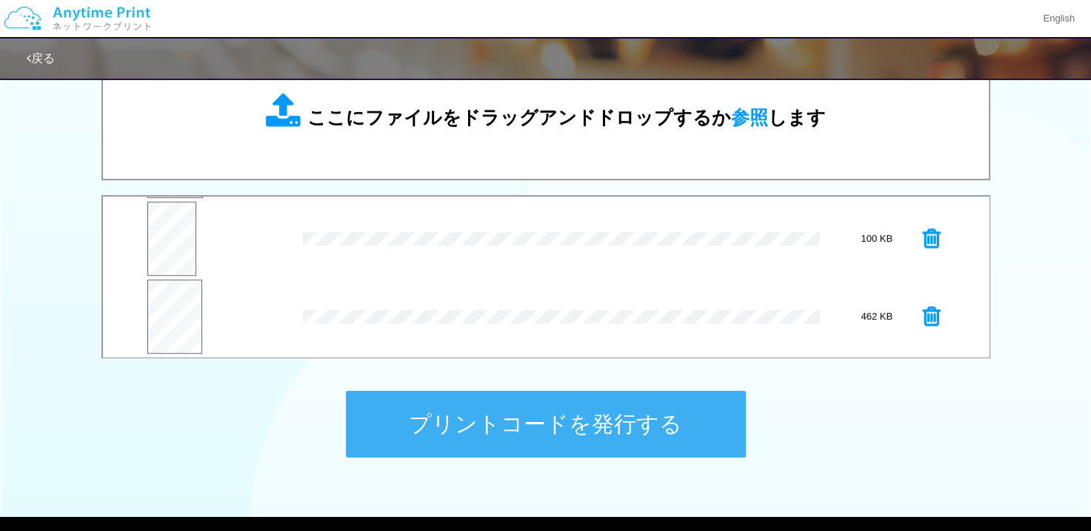
click at [599, 402] on button "プリントコードを発行する" at bounding box center [546, 423] width 400 height 67
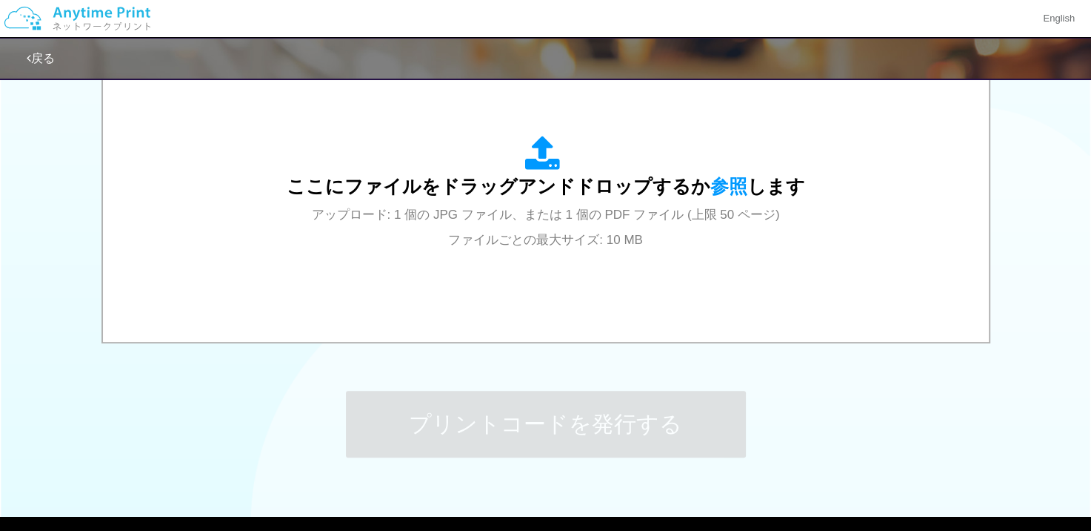
scroll to position [0, 0]
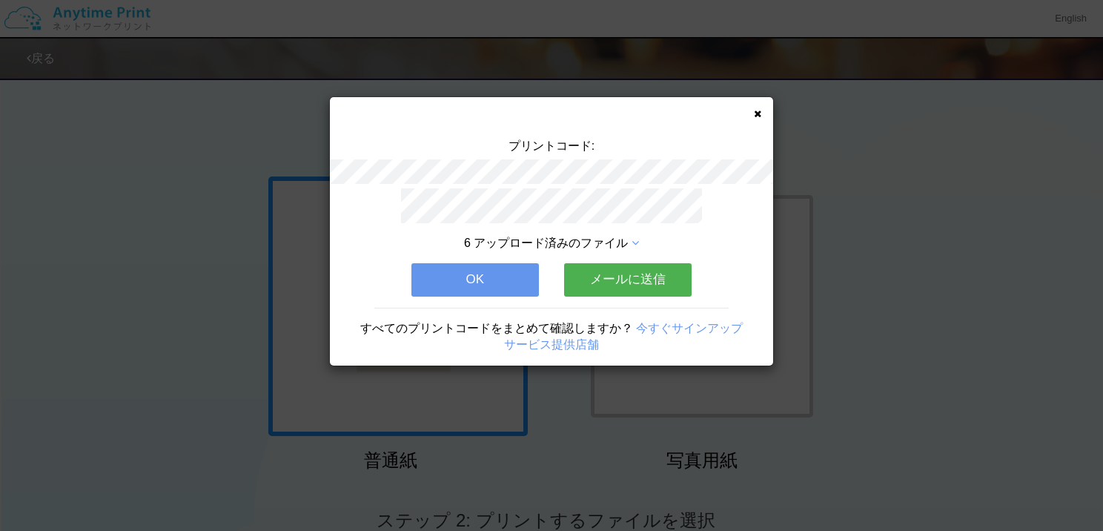
click at [454, 276] on button "OK" at bounding box center [474, 279] width 127 height 33
